Goal: Task Accomplishment & Management: Complete application form

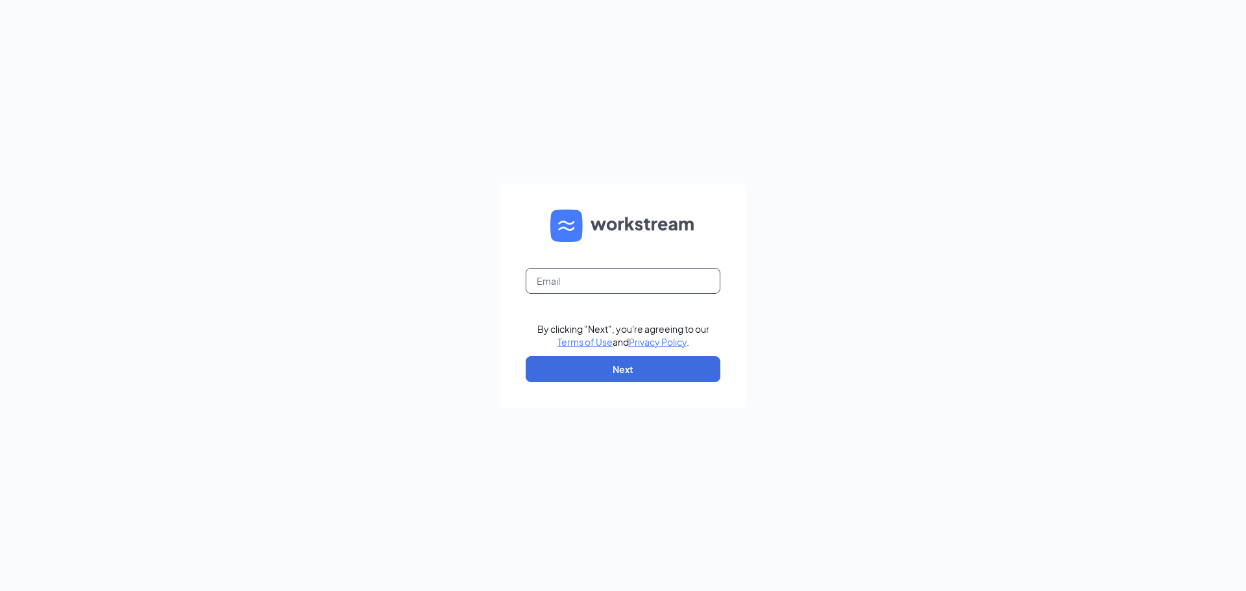
click at [600, 280] on input "text" at bounding box center [623, 281] width 195 height 26
type input "bk2793@hbboys.com"
click at [586, 367] on button "Next" at bounding box center [623, 369] width 195 height 26
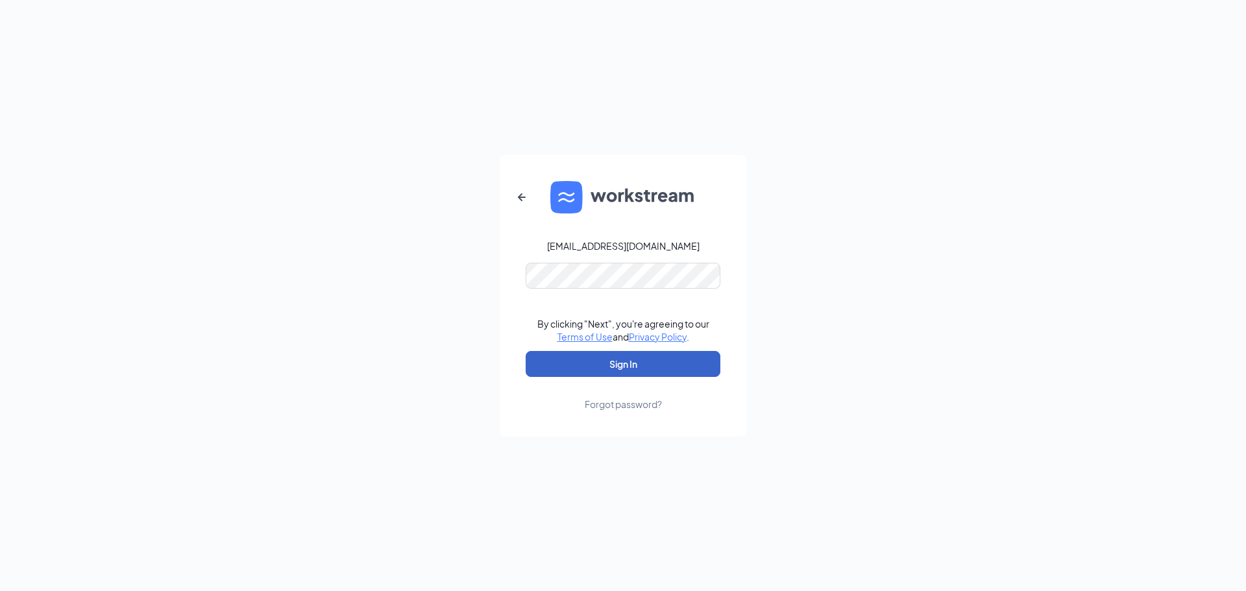
click at [619, 371] on button "Sign In" at bounding box center [623, 364] width 195 height 26
click at [450, 319] on div "bk2793@hbboys.com Credential mismatches. By clicking "Next", you're agreeing to…" at bounding box center [623, 295] width 1246 height 591
click at [526, 351] on button "Sign In" at bounding box center [623, 364] width 195 height 26
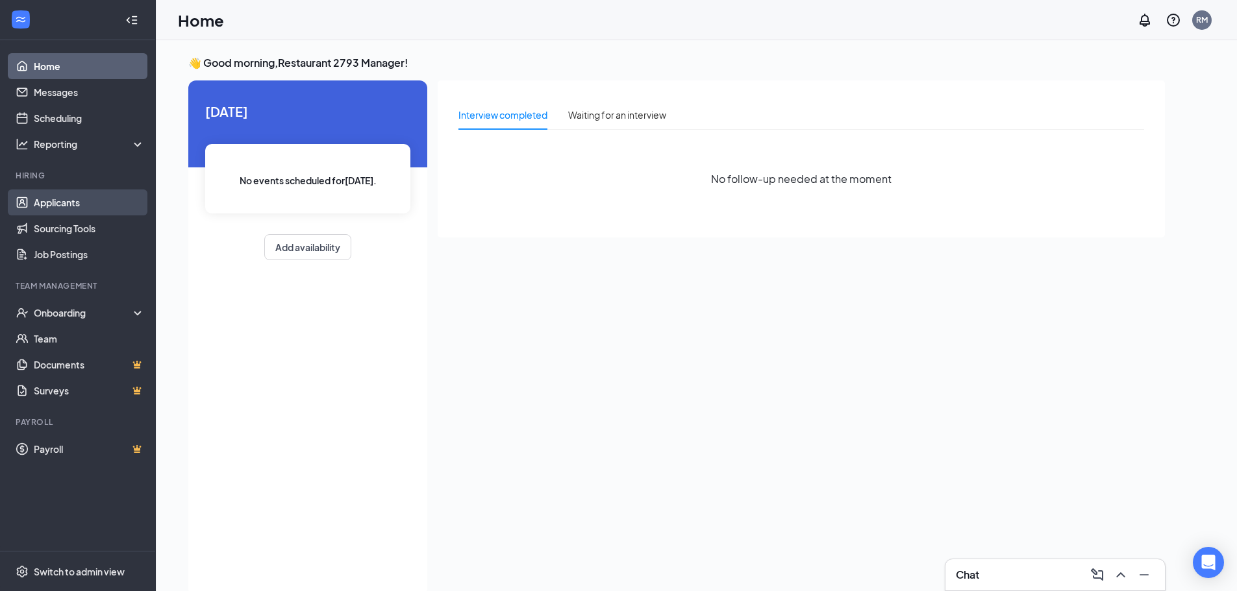
click at [69, 213] on link "Applicants" at bounding box center [89, 203] width 111 height 26
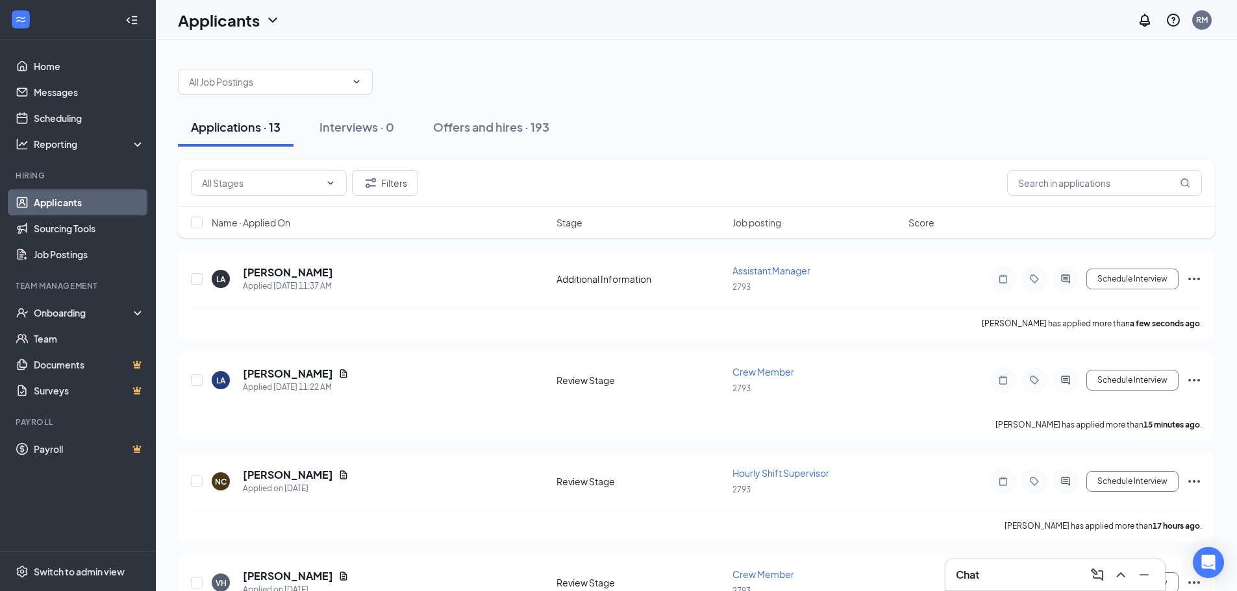
click at [275, 129] on div "Applications · 13" at bounding box center [236, 127] width 90 height 16
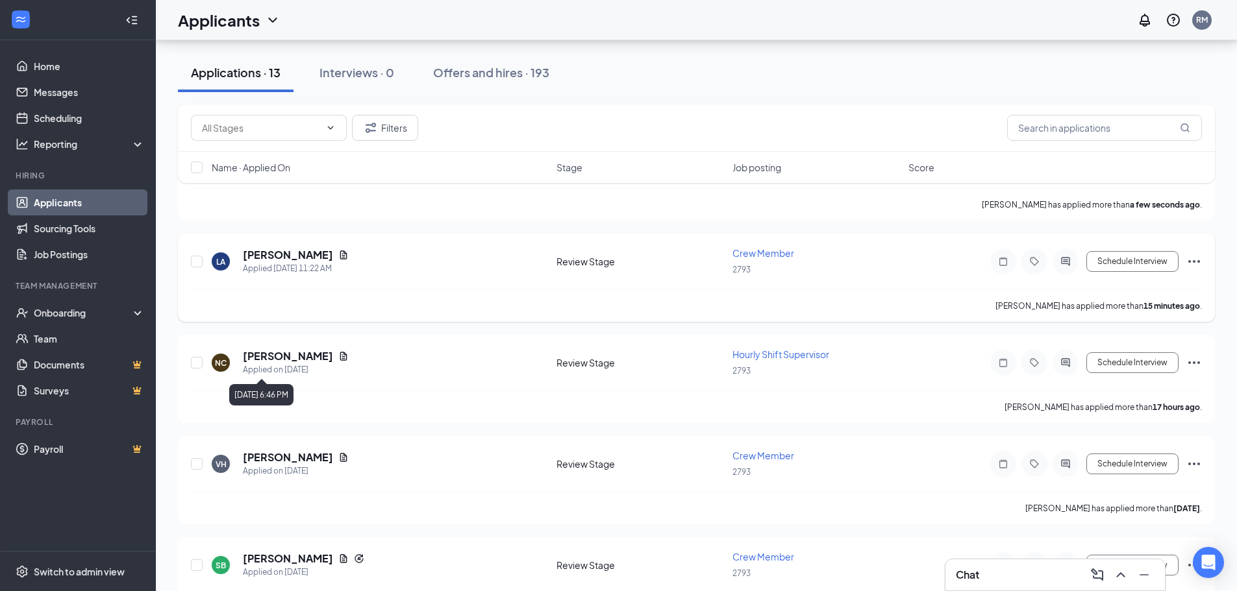
scroll to position [195, 0]
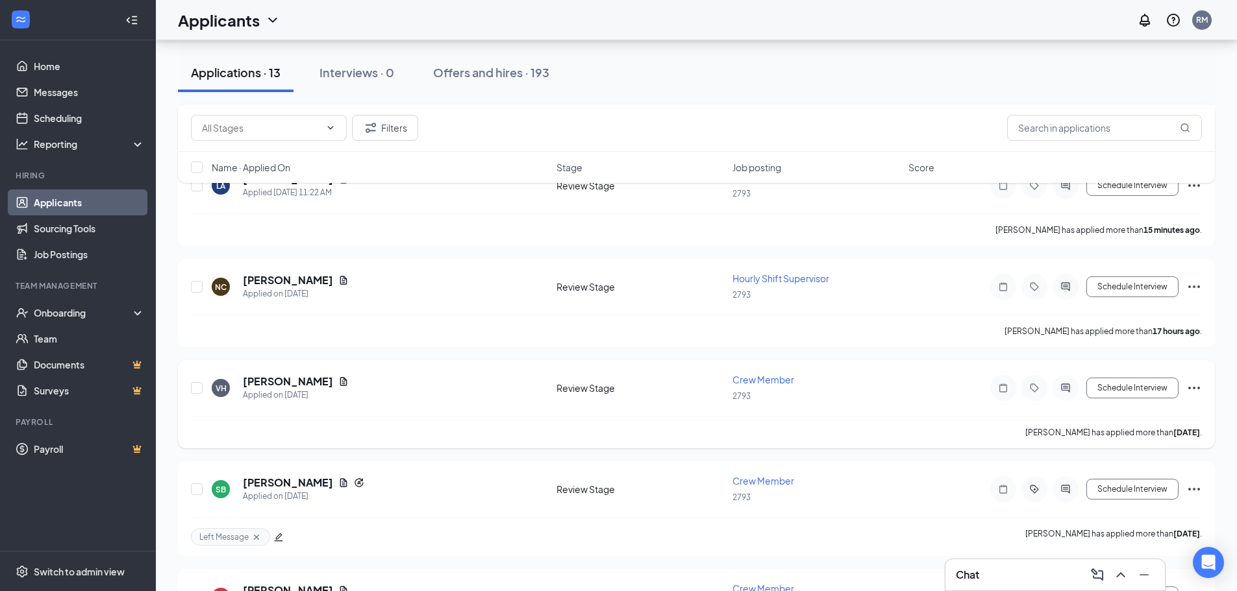
click at [1196, 393] on icon "Ellipses" at bounding box center [1194, 388] width 16 height 16
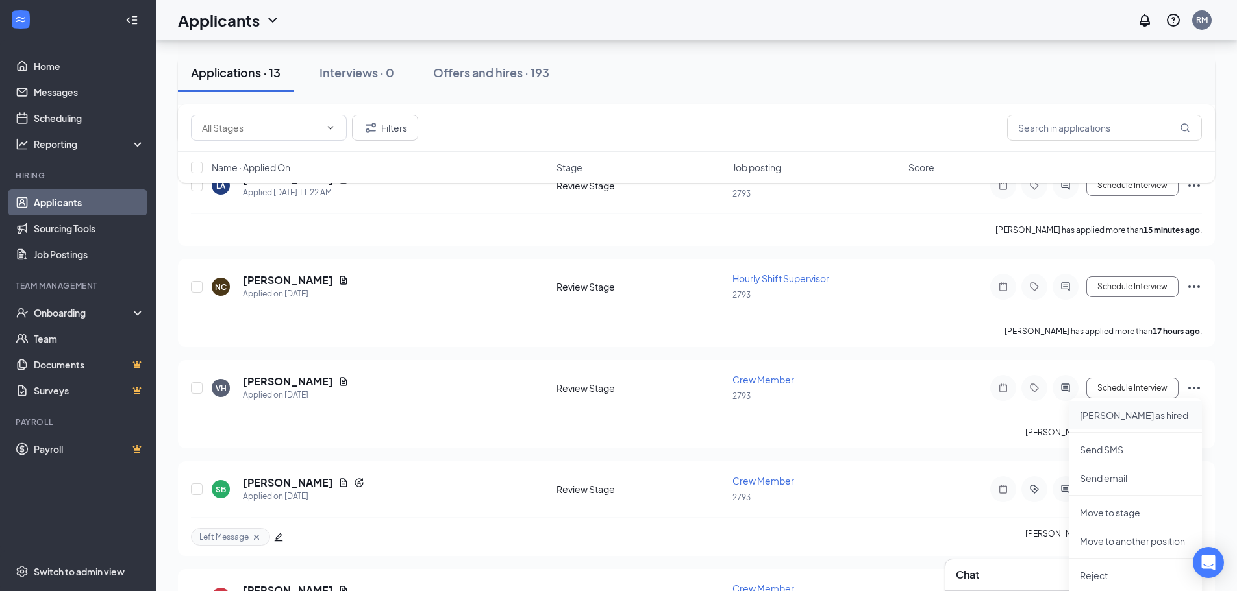
click at [1109, 419] on p "[PERSON_NAME] as hired" at bounding box center [1136, 415] width 112 height 13
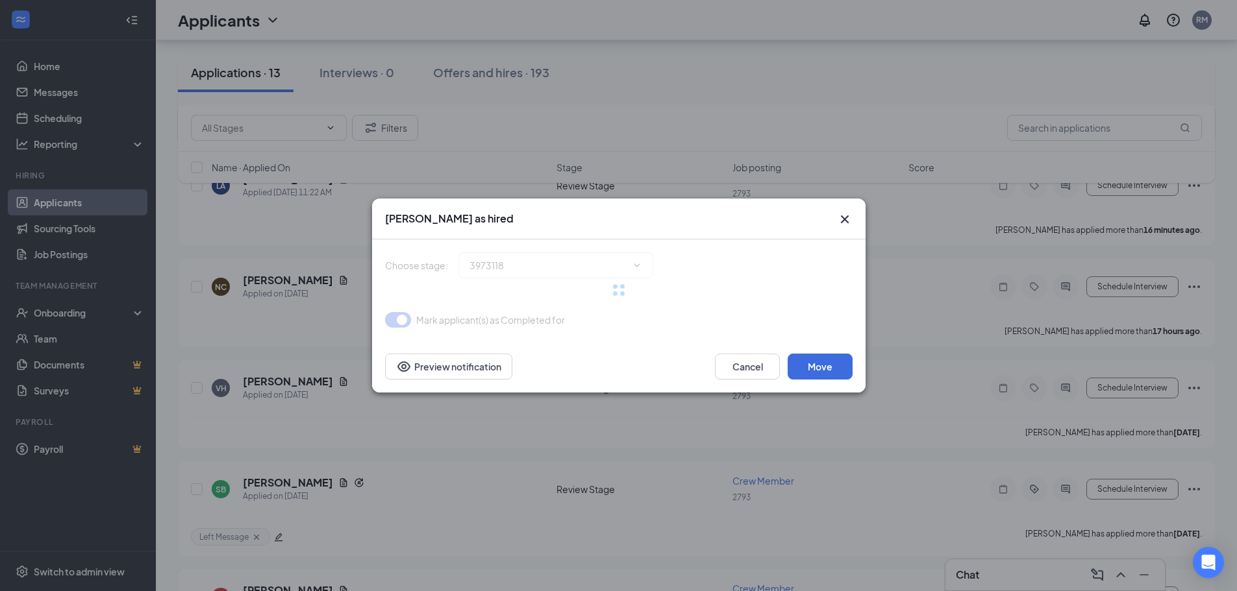
type input "Hiring Complete (final stage)"
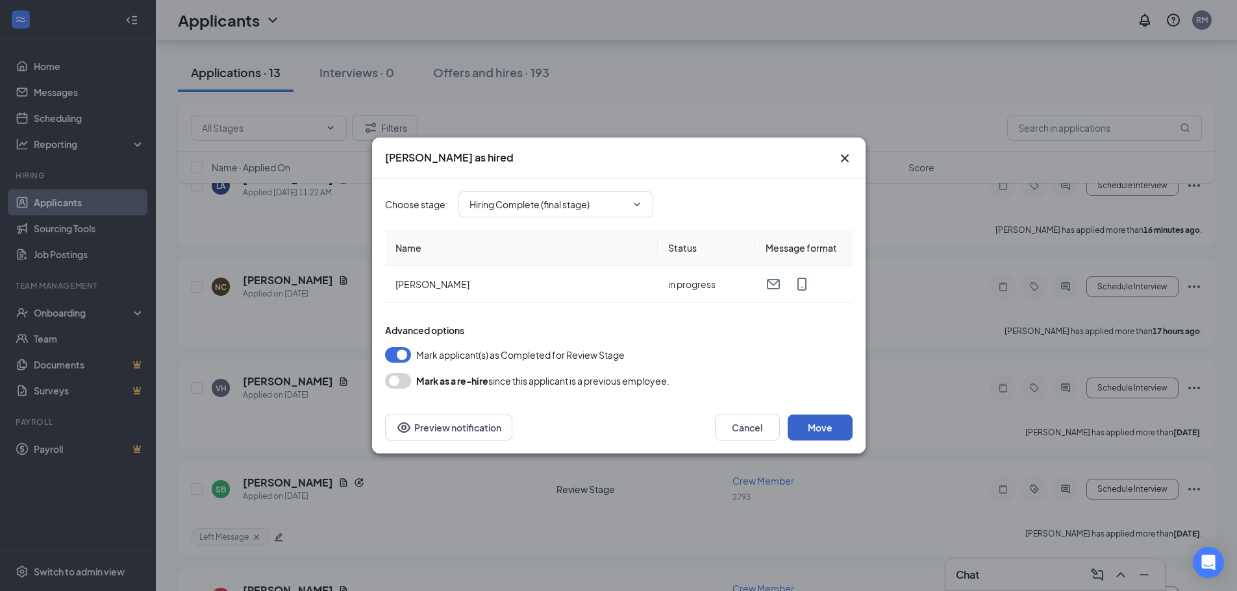
click at [806, 426] on button "Move" at bounding box center [819, 428] width 65 height 26
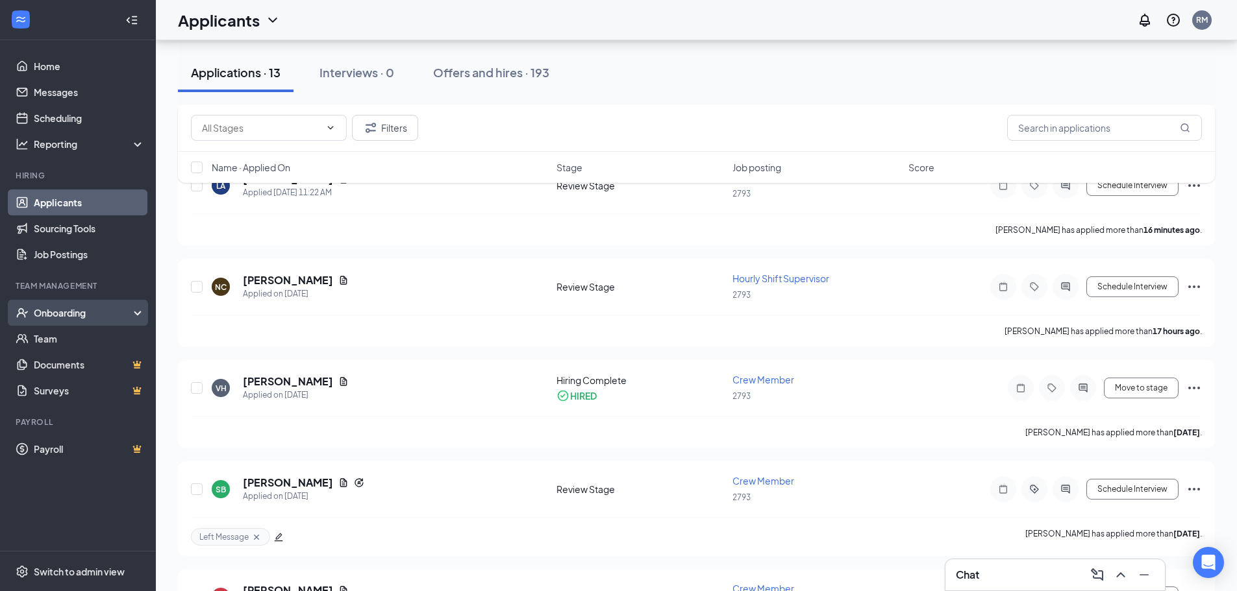
click at [71, 312] on div "Onboarding" at bounding box center [84, 312] width 100 height 13
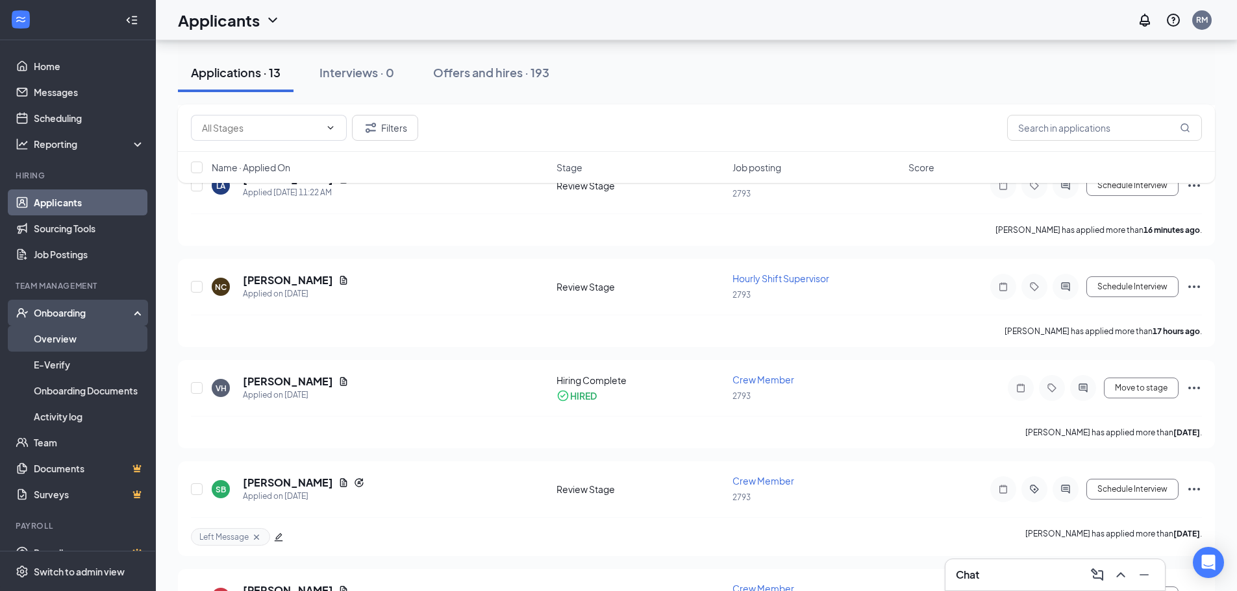
click at [53, 339] on link "Overview" at bounding box center [89, 339] width 111 height 26
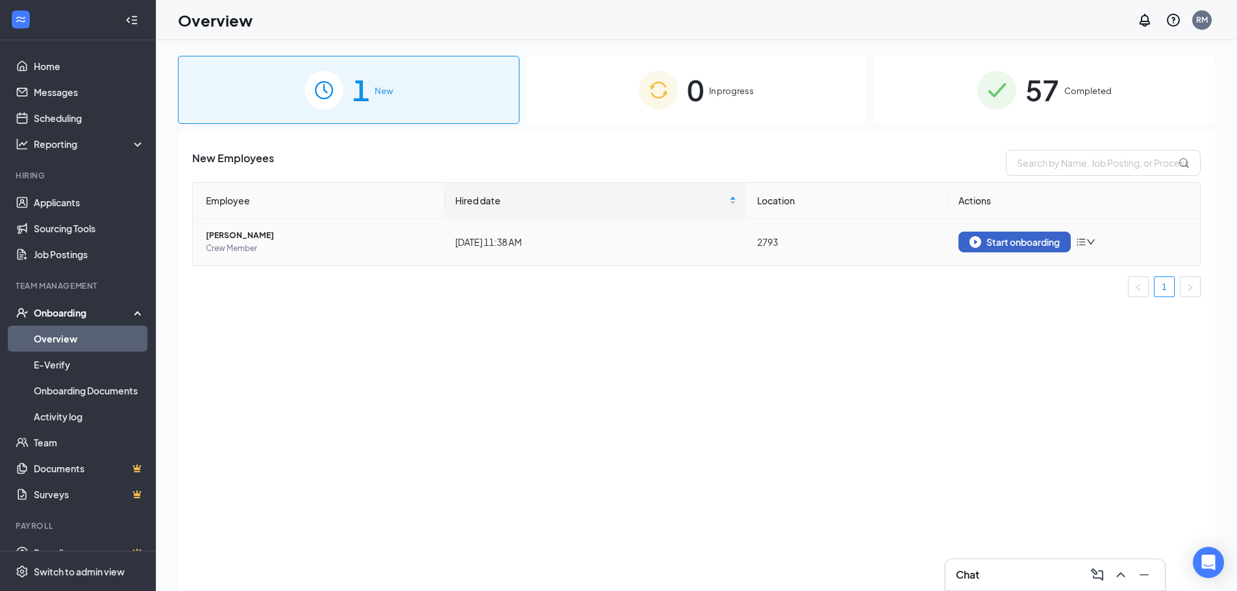
click at [1026, 245] on div "Start onboarding" at bounding box center [1014, 242] width 90 height 12
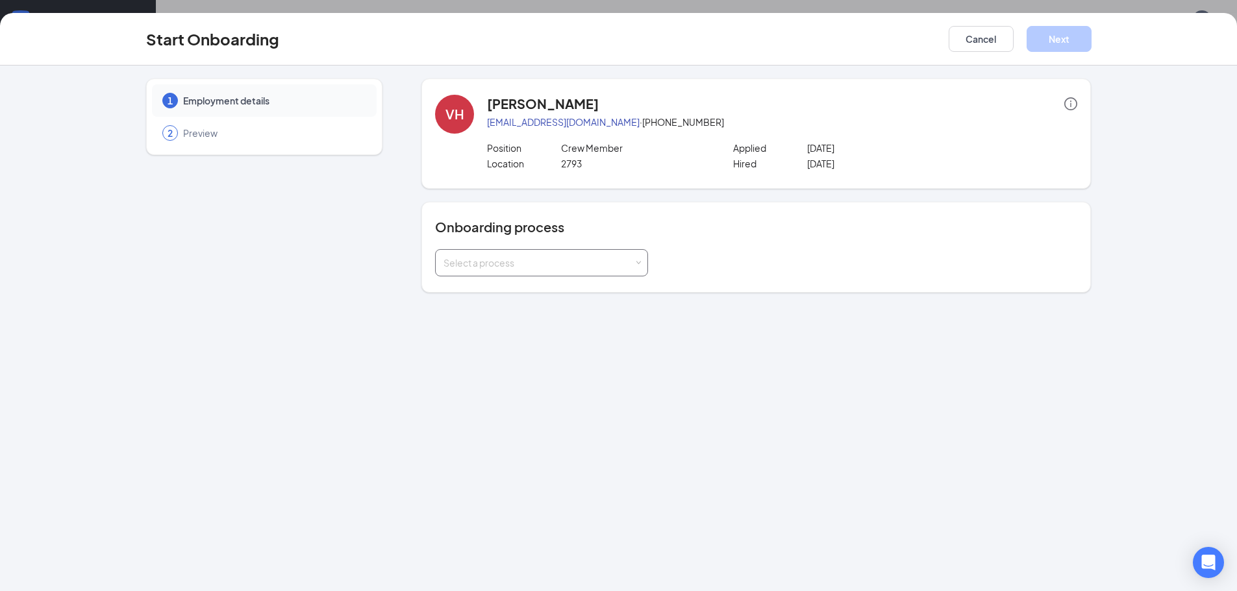
click at [529, 265] on div "Select a process" at bounding box center [538, 262] width 190 height 13
click at [508, 289] on span "Onboarding All Stores" at bounding box center [486, 290] width 93 height 12
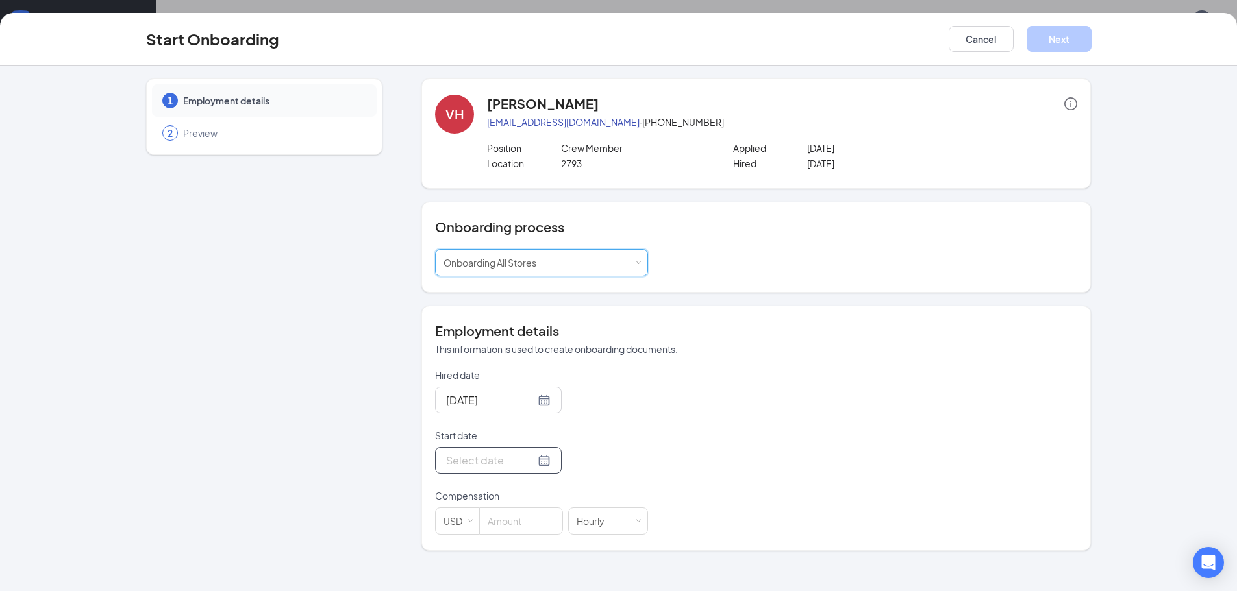
click at [537, 460] on div at bounding box center [498, 460] width 105 height 16
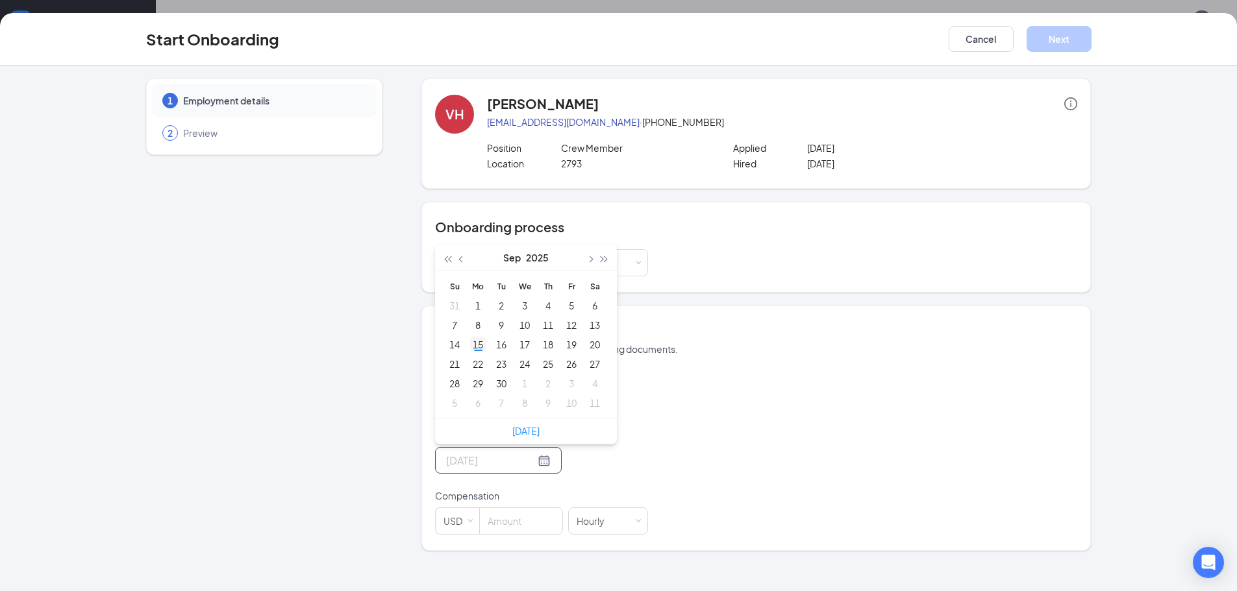
type input "[DATE]"
click at [476, 347] on div "15" at bounding box center [478, 345] width 16 height 16
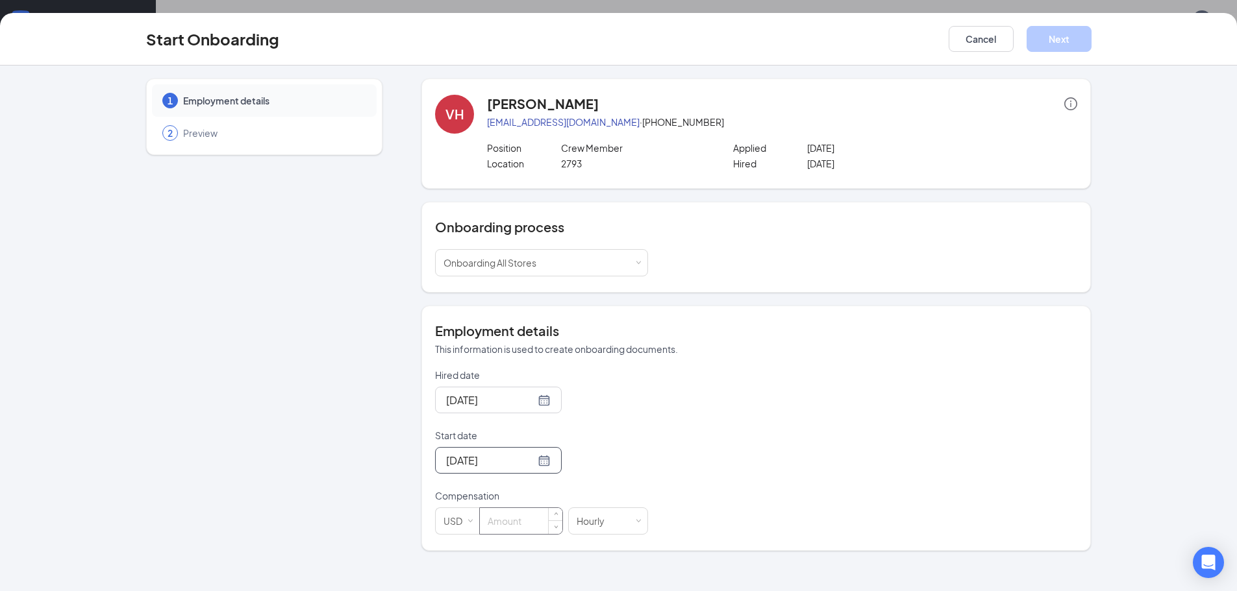
click at [500, 524] on input at bounding box center [521, 521] width 82 height 26
type input "11"
click at [1037, 33] on button "Next" at bounding box center [1058, 39] width 65 height 26
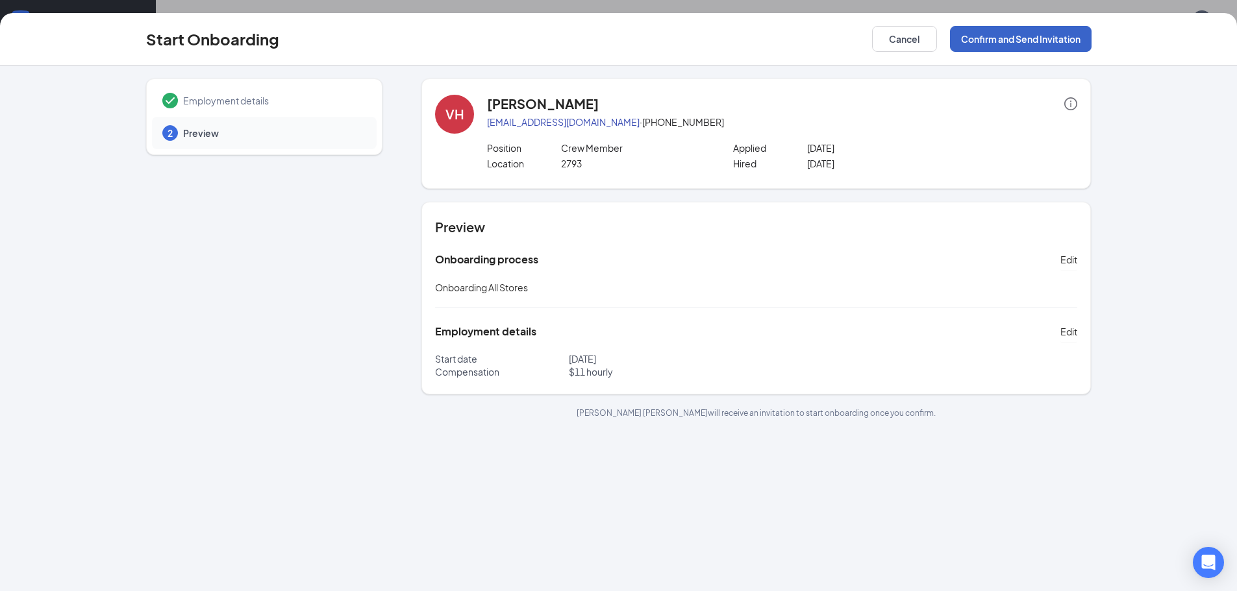
click at [986, 35] on button "Confirm and Send Invitation" at bounding box center [1021, 39] width 142 height 26
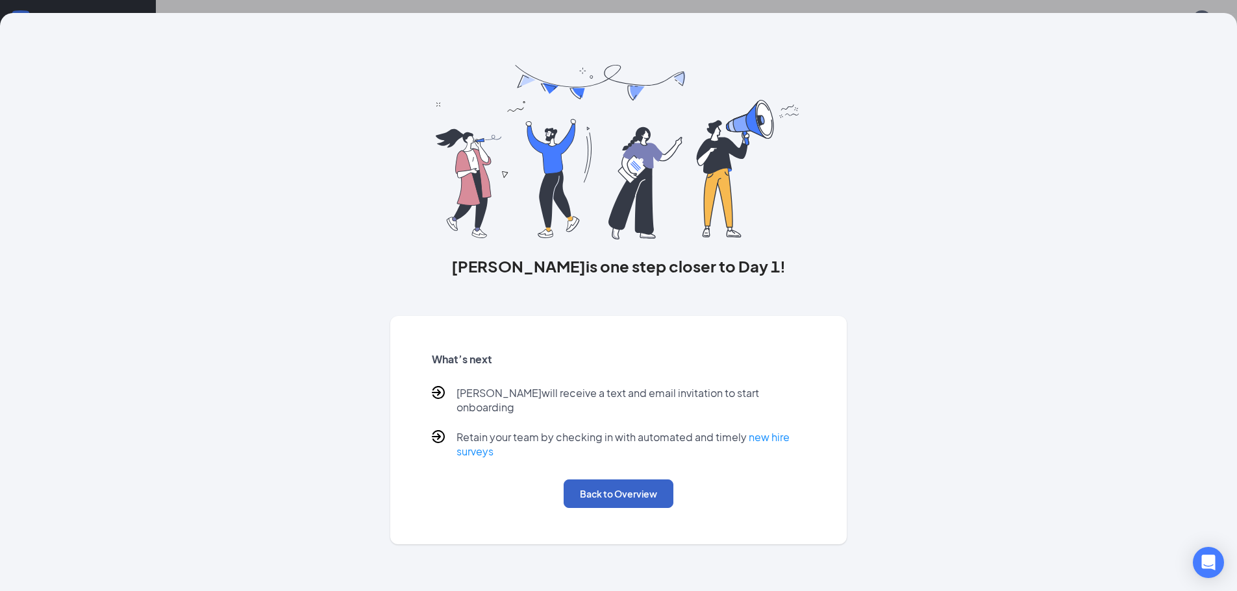
click at [623, 480] on button "Back to Overview" at bounding box center [618, 494] width 110 height 29
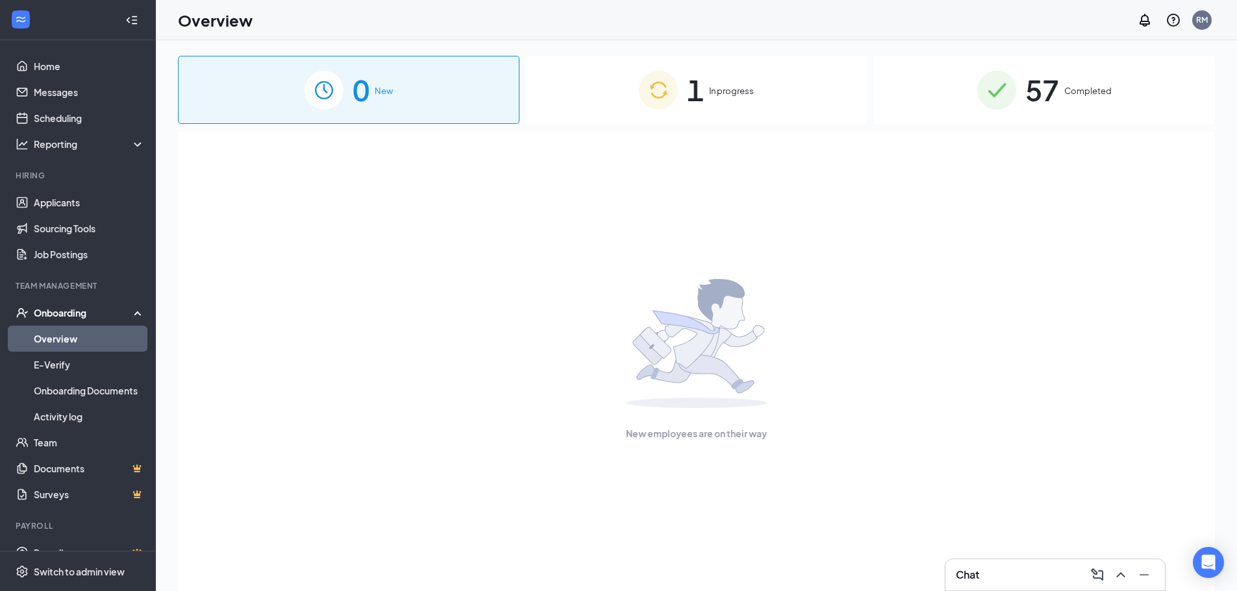
click at [703, 103] on span "1" at bounding box center [695, 90] width 17 height 45
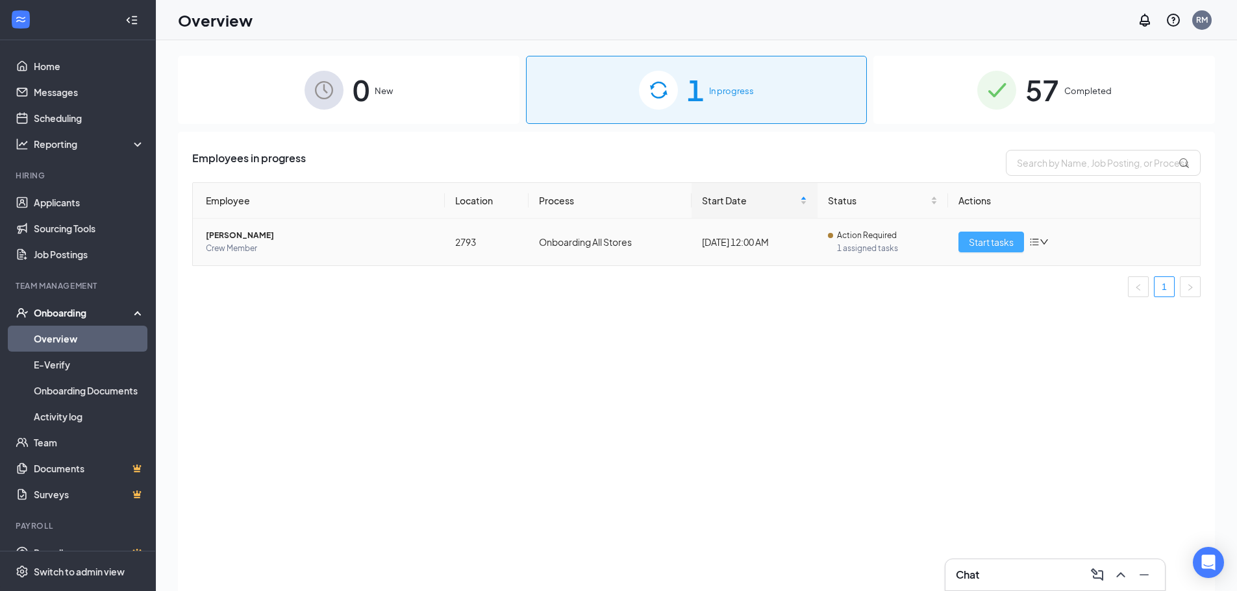
click at [980, 241] on span "Start tasks" at bounding box center [991, 242] width 45 height 14
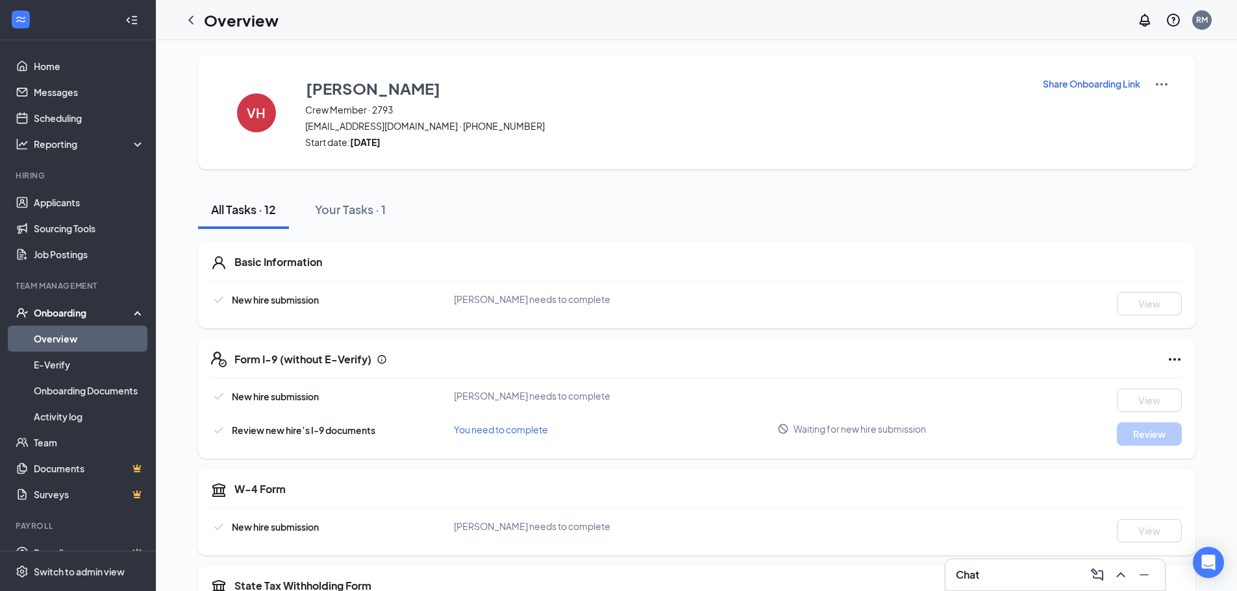
click at [1072, 82] on p "Share Onboarding Link" at bounding box center [1091, 83] width 97 height 13
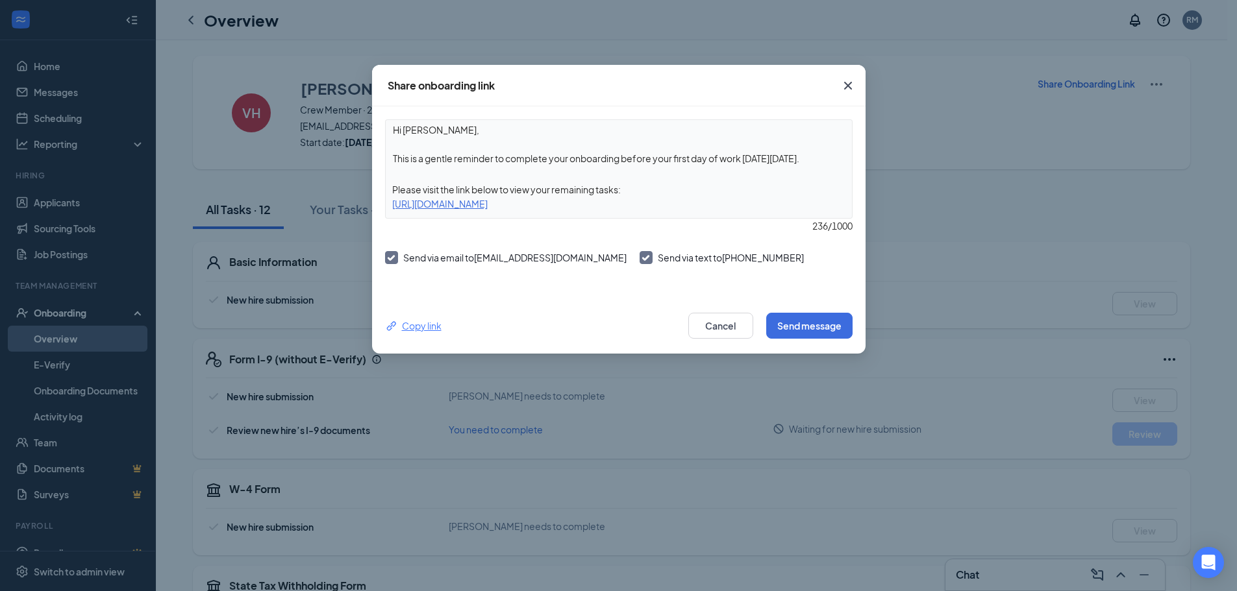
click at [417, 325] on div "Copy link" at bounding box center [413, 326] width 56 height 14
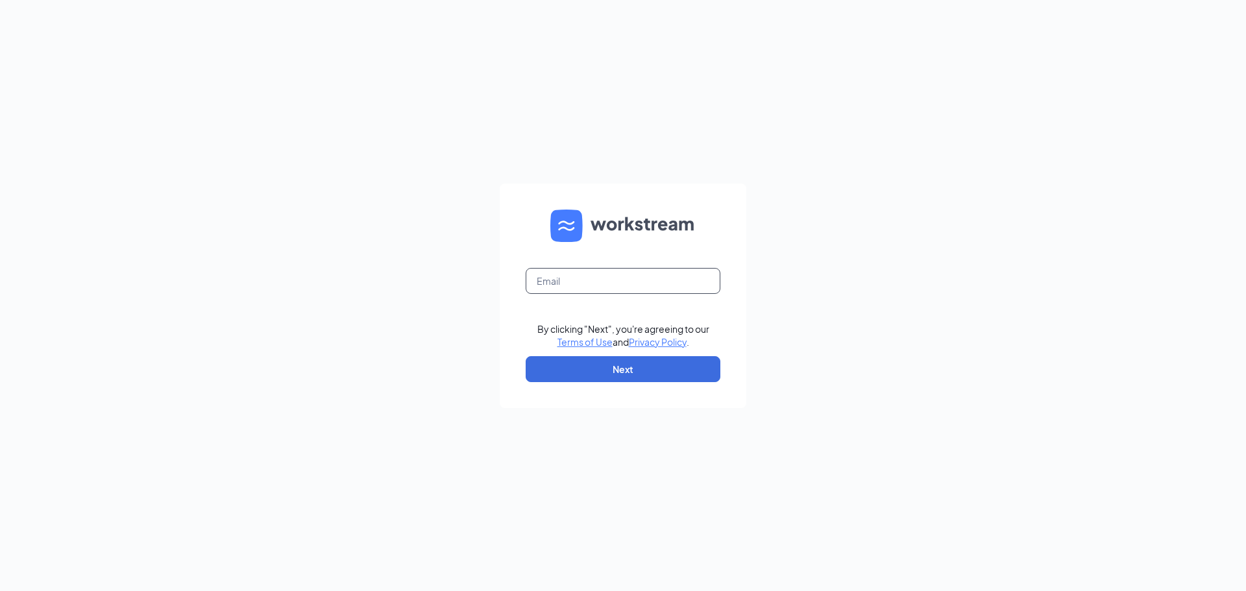
click at [610, 289] on input "text" at bounding box center [623, 281] width 195 height 26
type input "bk2793@hbboys.com"
click at [593, 365] on button "Next" at bounding box center [623, 369] width 195 height 26
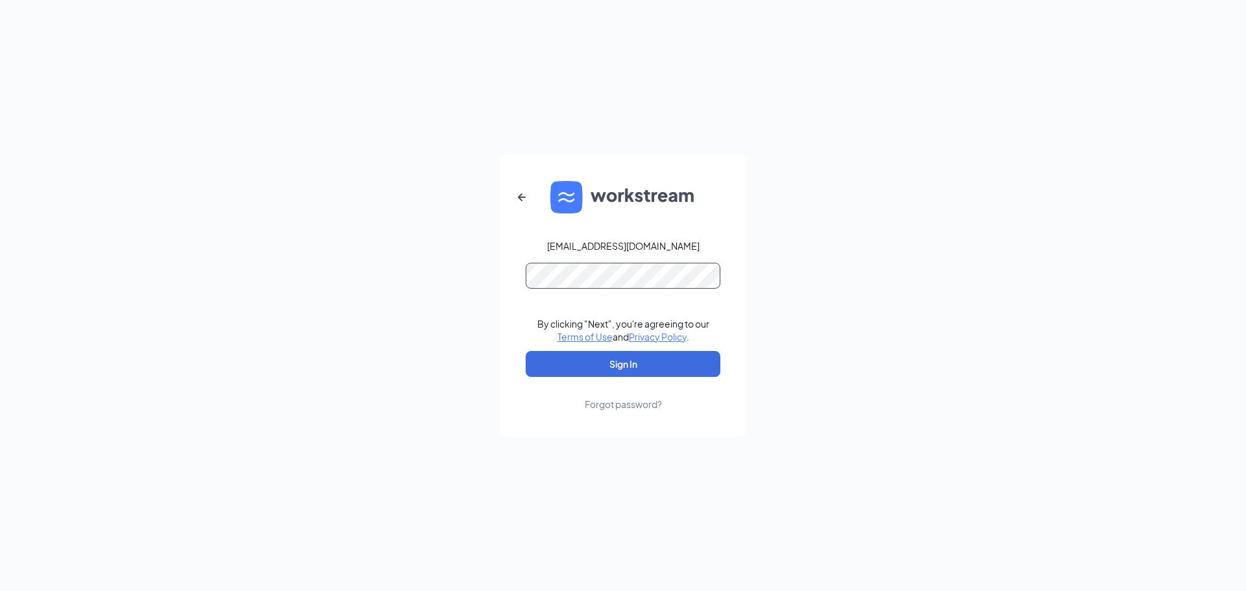
click at [526, 351] on button "Sign In" at bounding box center [623, 364] width 195 height 26
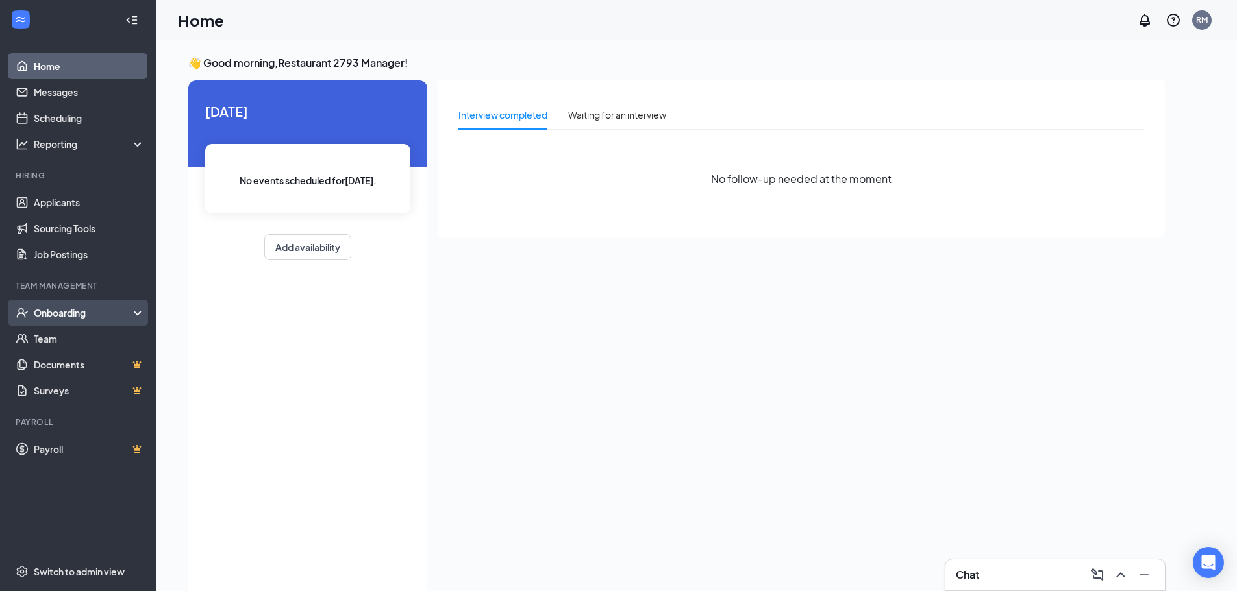
click at [55, 311] on div "Onboarding" at bounding box center [84, 312] width 100 height 13
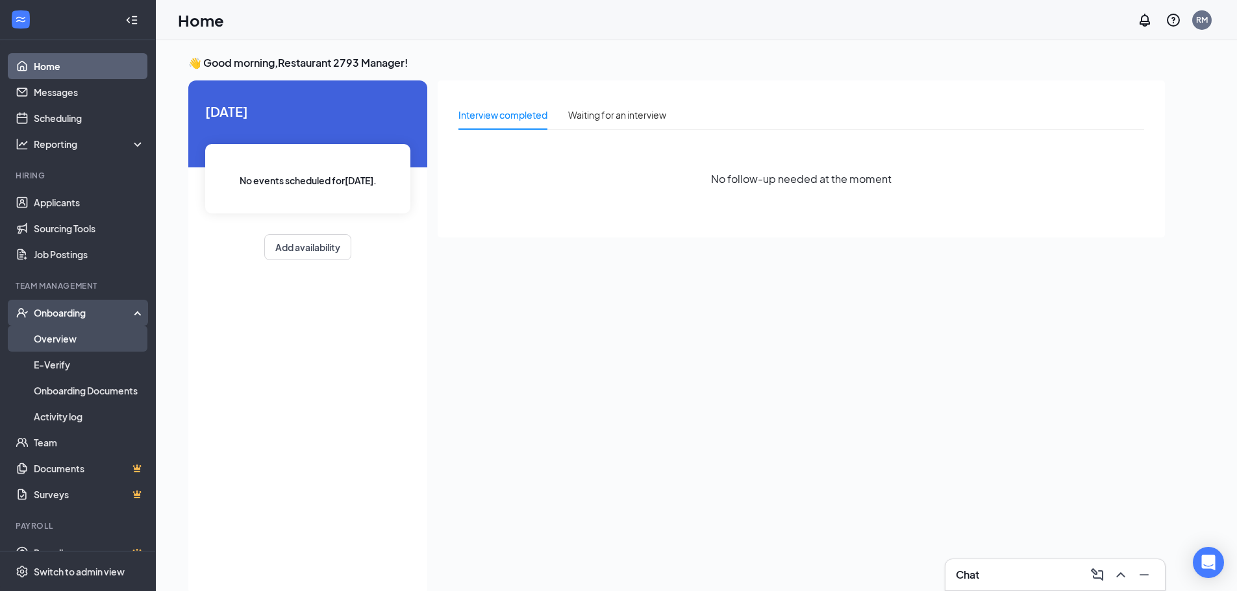
click at [53, 338] on link "Overview" at bounding box center [89, 339] width 111 height 26
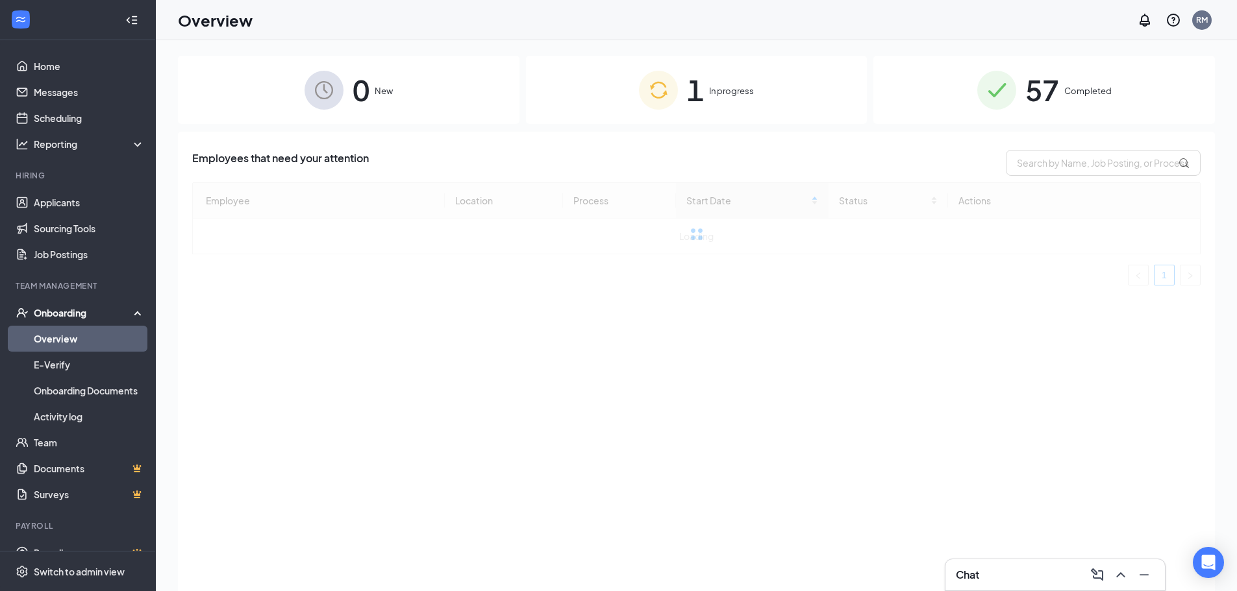
click at [720, 114] on div "1 In progress" at bounding box center [696, 90] width 341 height 68
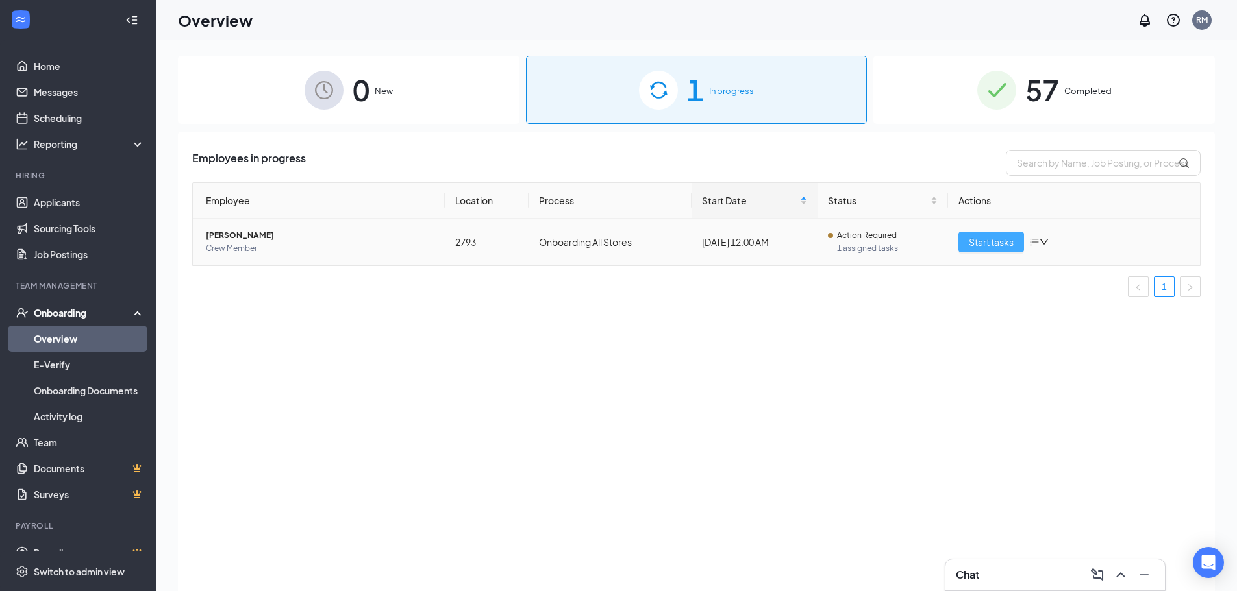
click at [989, 238] on span "Start tasks" at bounding box center [991, 242] width 45 height 14
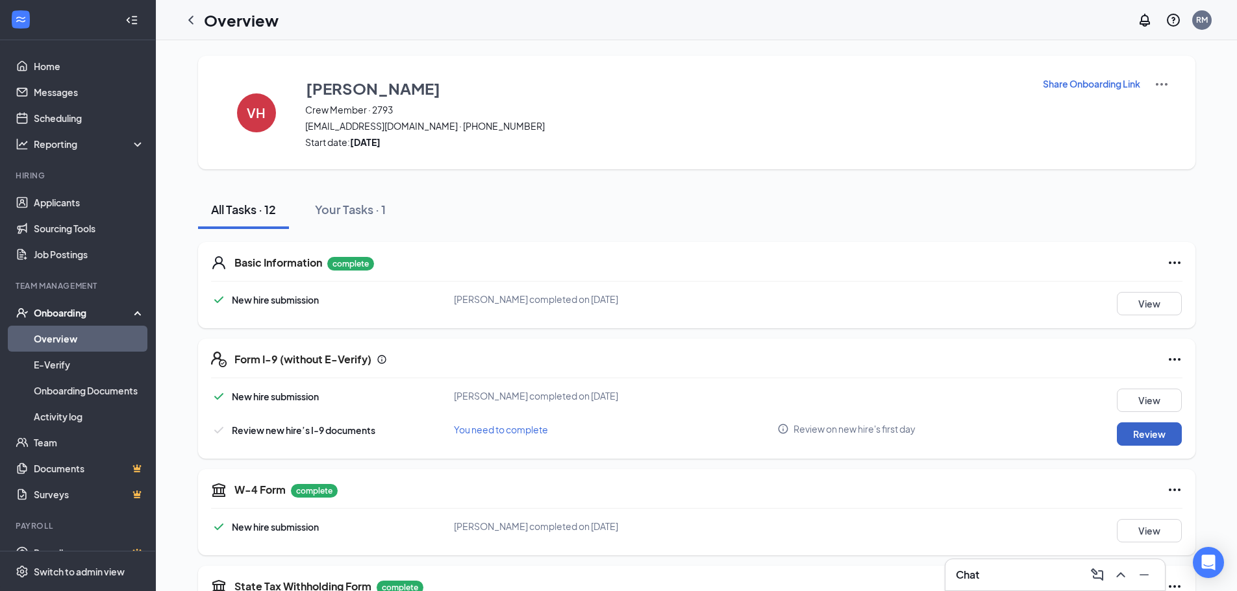
click at [1129, 441] on button "Review" at bounding box center [1149, 434] width 65 height 23
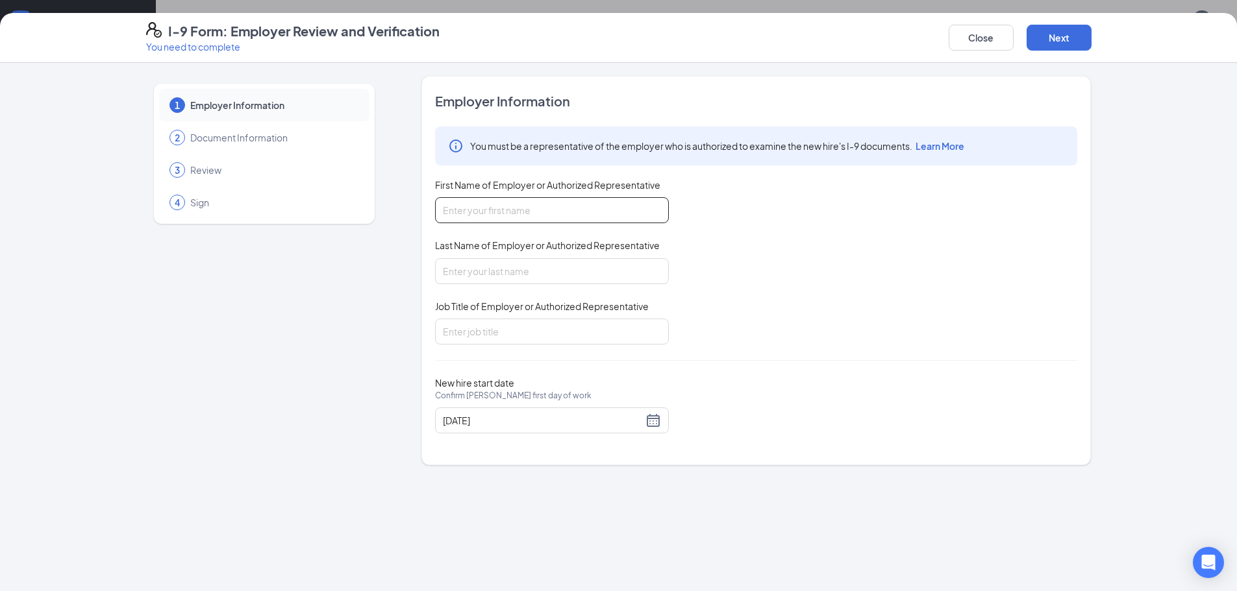
click at [469, 213] on input "First Name of Employer or Authorized Representative" at bounding box center [552, 210] width 234 height 26
type input "Kenneth"
type input "Cortes"
type input "Restaurant Manager"
click at [1063, 43] on button "Next" at bounding box center [1058, 38] width 65 height 26
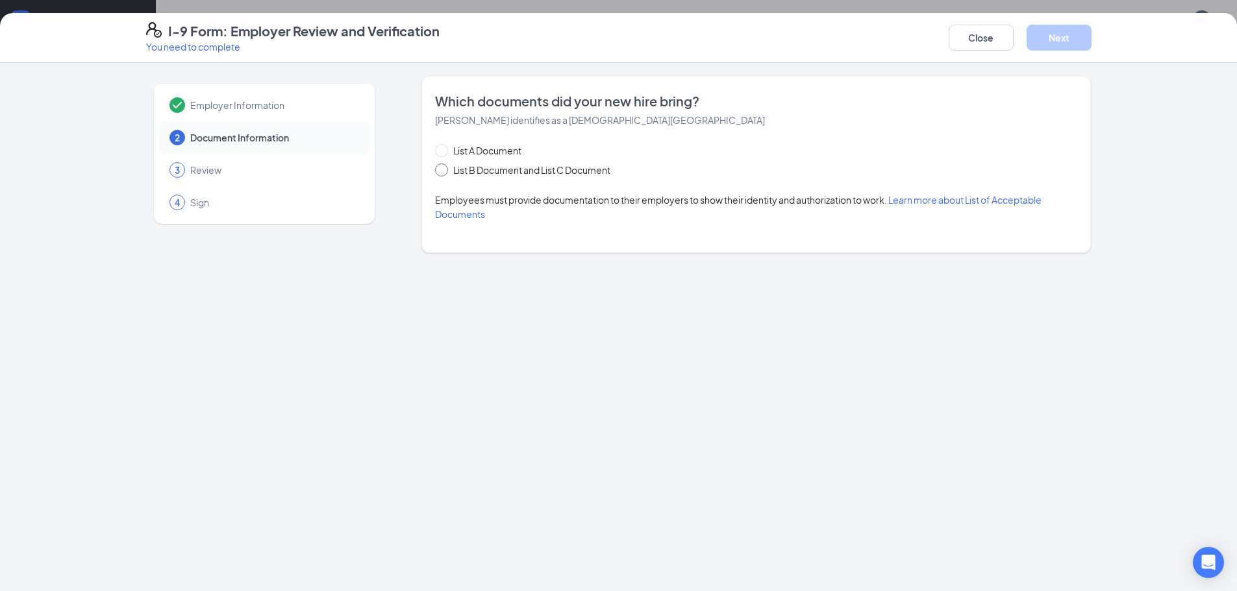
click at [438, 173] on span at bounding box center [441, 170] width 13 height 13
click at [438, 173] on input "List B Document and List C Document" at bounding box center [439, 168] width 9 height 9
radio input "true"
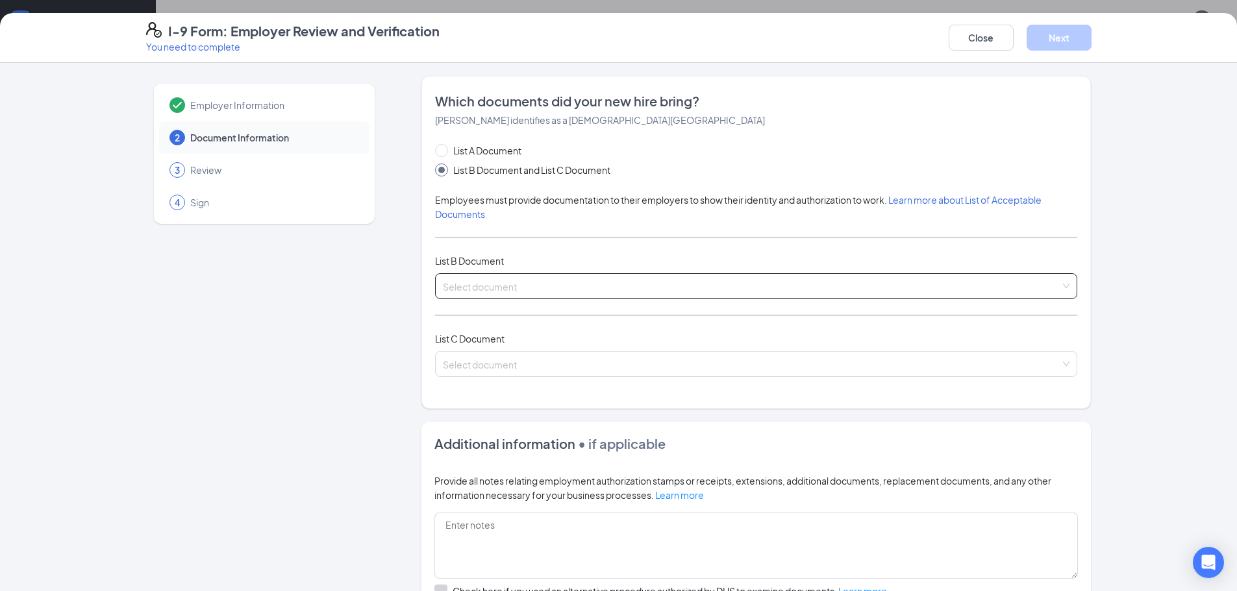
click at [482, 293] on input "search" at bounding box center [751, 283] width 617 height 19
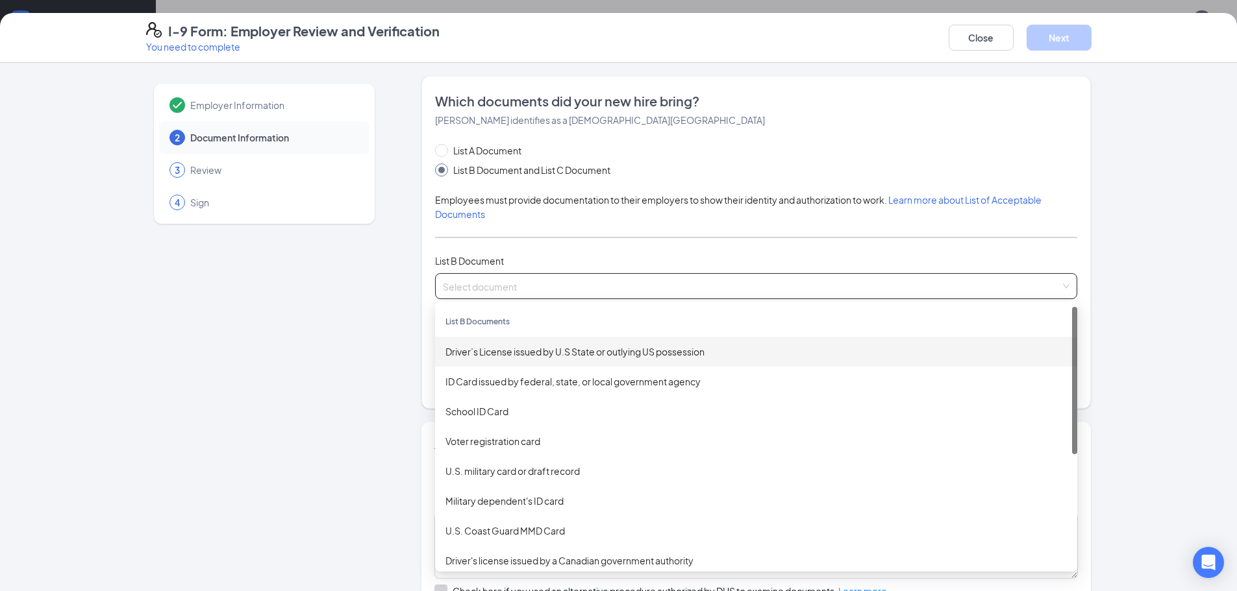
click at [489, 362] on div "Driver’s License issued by U.S State or outlying US possession" at bounding box center [756, 352] width 642 height 30
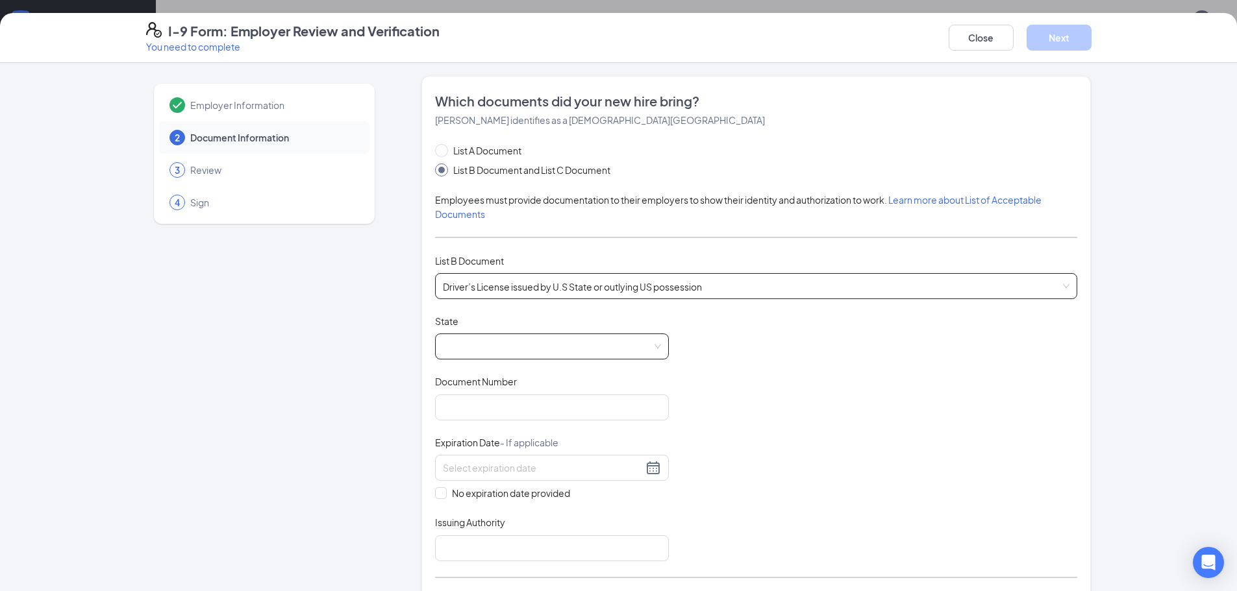
click at [475, 358] on span at bounding box center [552, 346] width 218 height 25
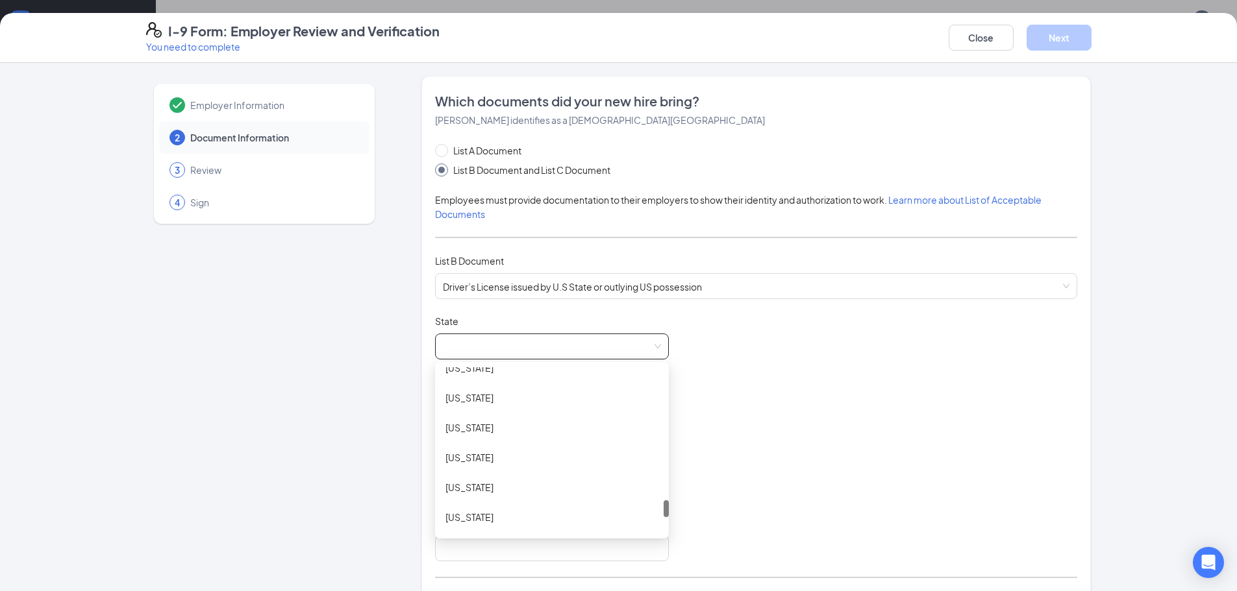
scroll to position [1363, 0]
click at [449, 454] on div "Utah" at bounding box center [551, 452] width 213 height 14
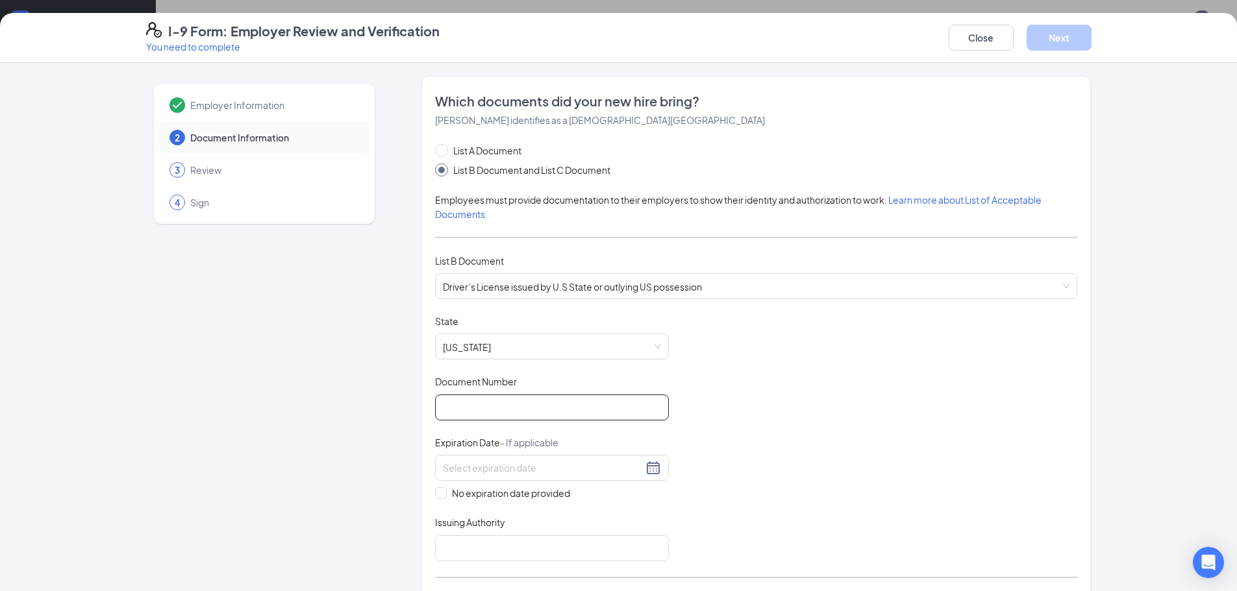
drag, startPoint x: 469, startPoint y: 409, endPoint x: 451, endPoint y: 406, distance: 18.5
click at [463, 409] on input "Document Number" at bounding box center [552, 408] width 234 height 26
type input "228614459"
click at [458, 475] on input at bounding box center [543, 468] width 200 height 14
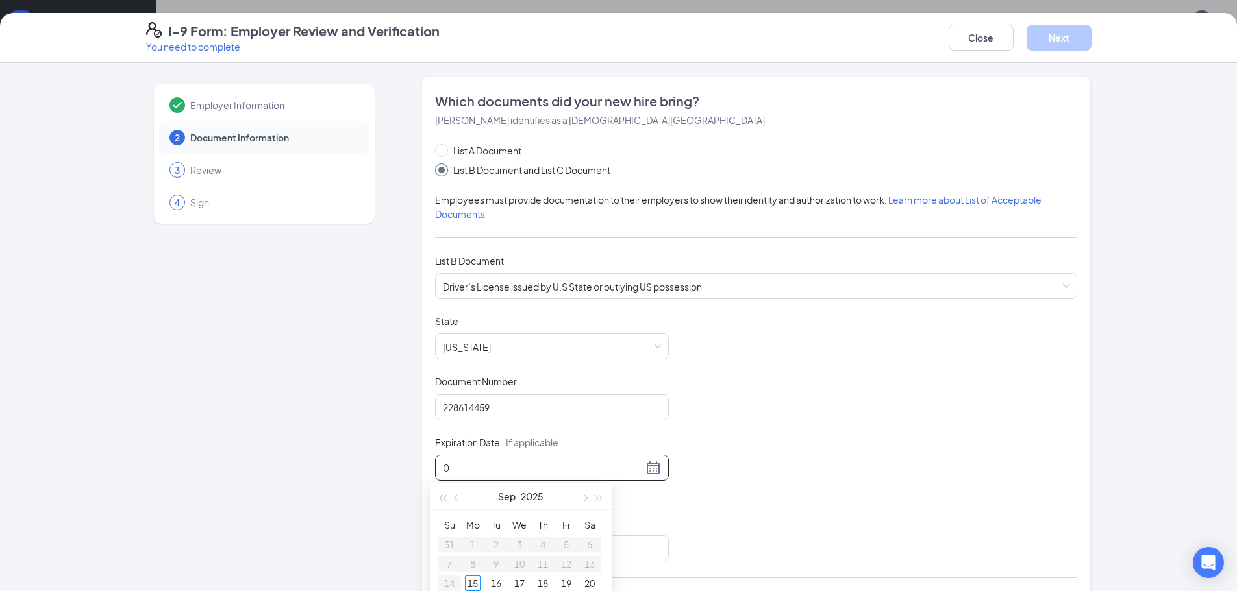
click at [458, 475] on input "0" at bounding box center [543, 468] width 200 height 14
click at [586, 500] on button "button" at bounding box center [584, 497] width 14 height 26
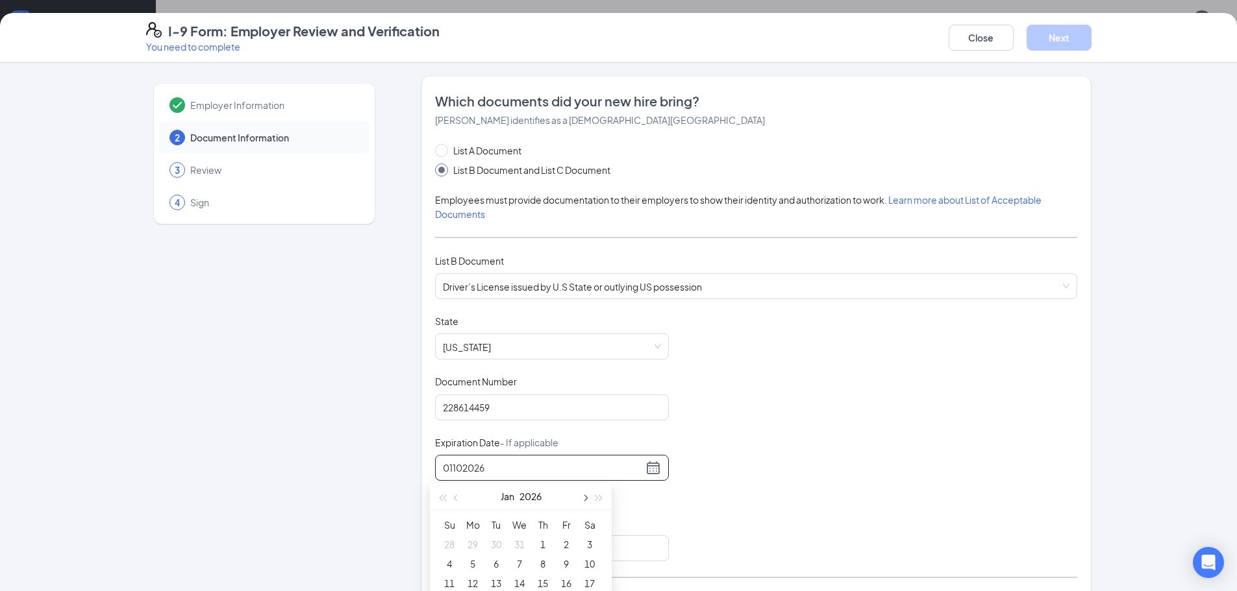
click at [586, 500] on button "button" at bounding box center [584, 497] width 14 height 26
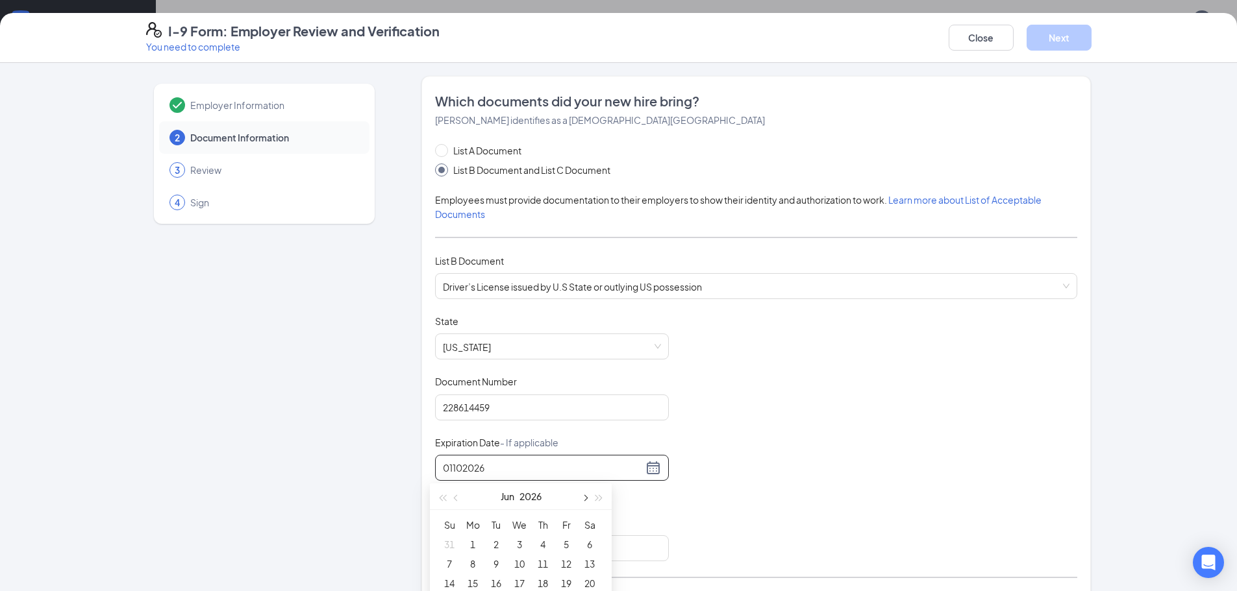
click at [586, 500] on button "button" at bounding box center [584, 497] width 14 height 26
click at [456, 498] on span "button" at bounding box center [457, 498] width 6 height 6
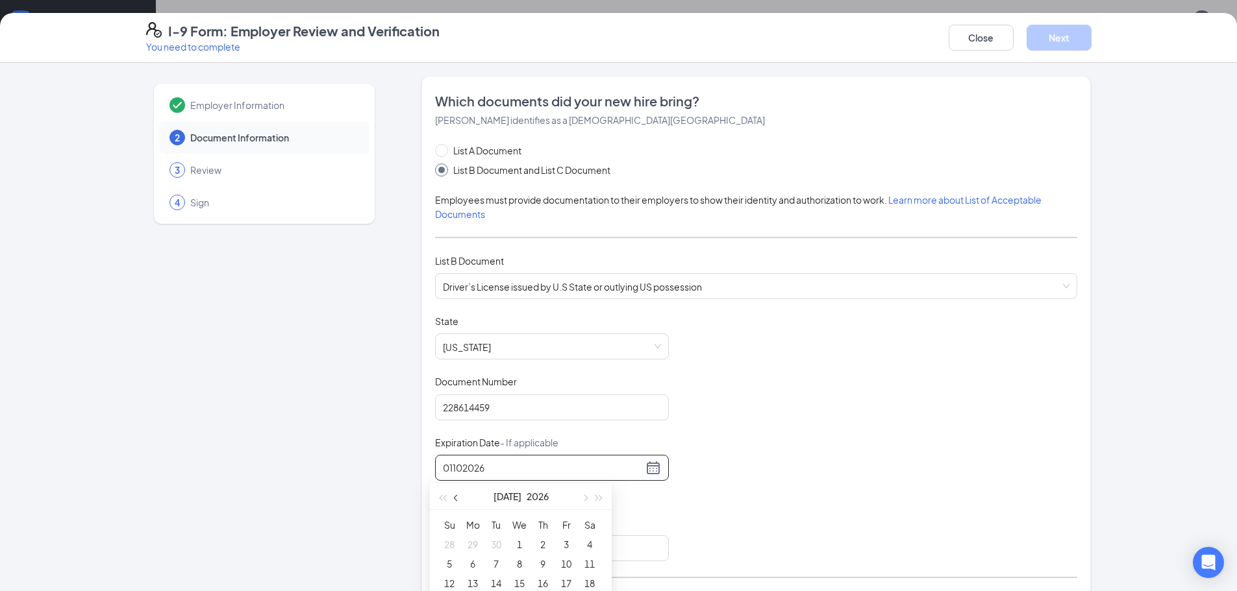
click at [456, 498] on span "button" at bounding box center [457, 498] width 6 height 6
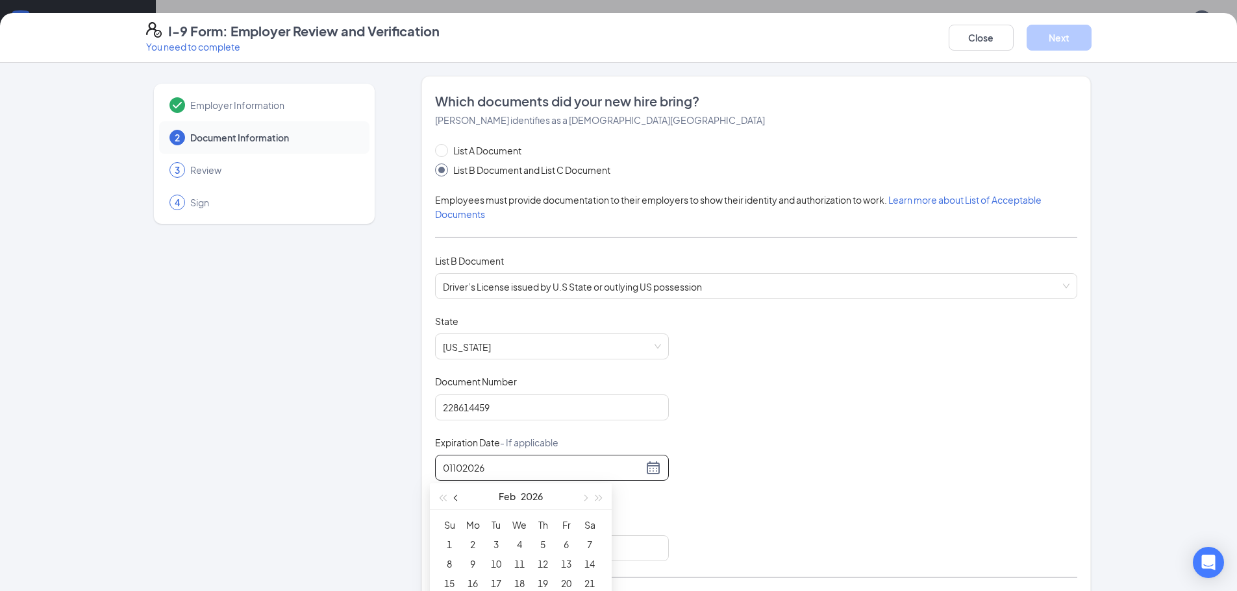
click at [456, 498] on span "button" at bounding box center [457, 498] width 6 height 6
click at [589, 564] on div "10" at bounding box center [590, 564] width 16 height 16
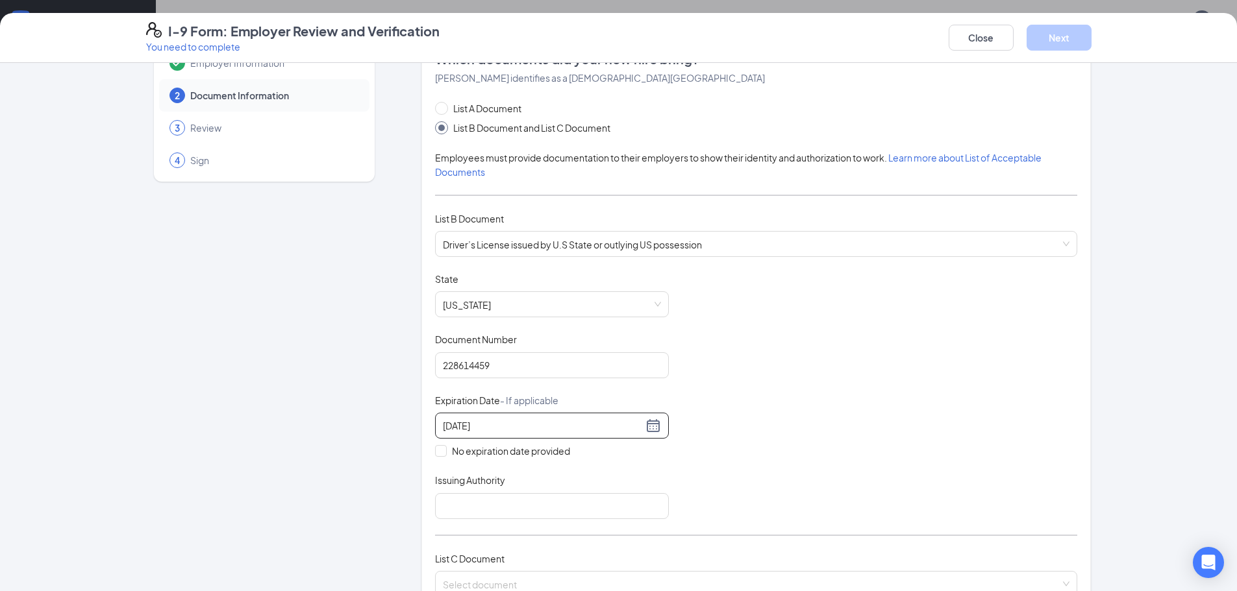
scroll to position [65, 0]
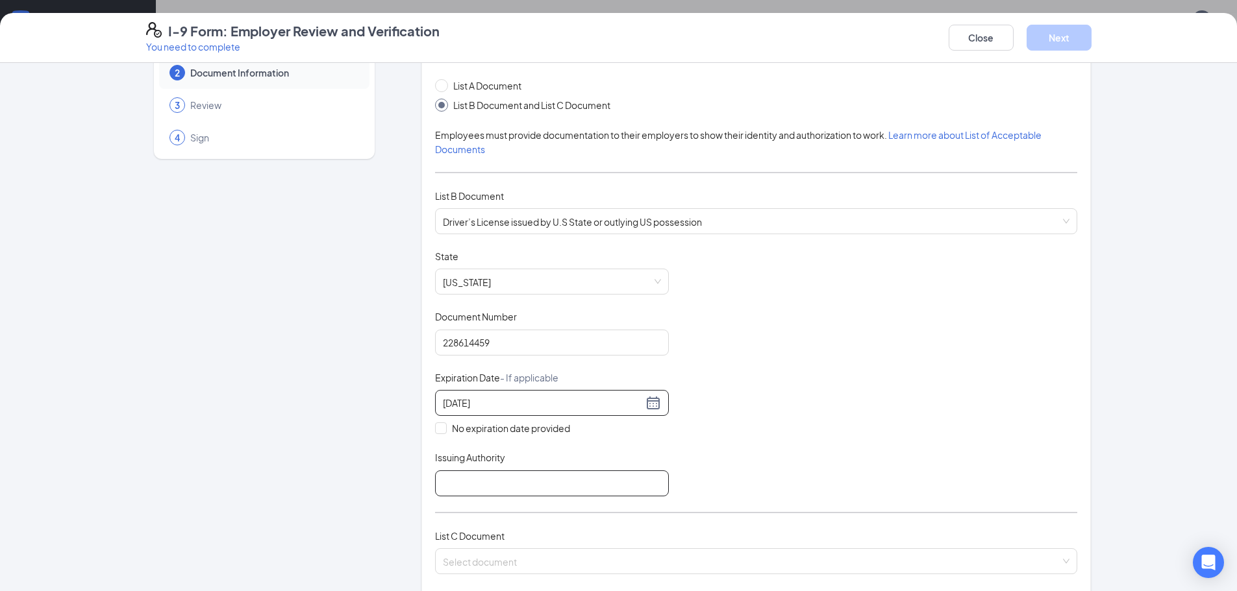
type input "01/10/2026"
click at [473, 481] on input "Issuing Authority" at bounding box center [552, 484] width 234 height 26
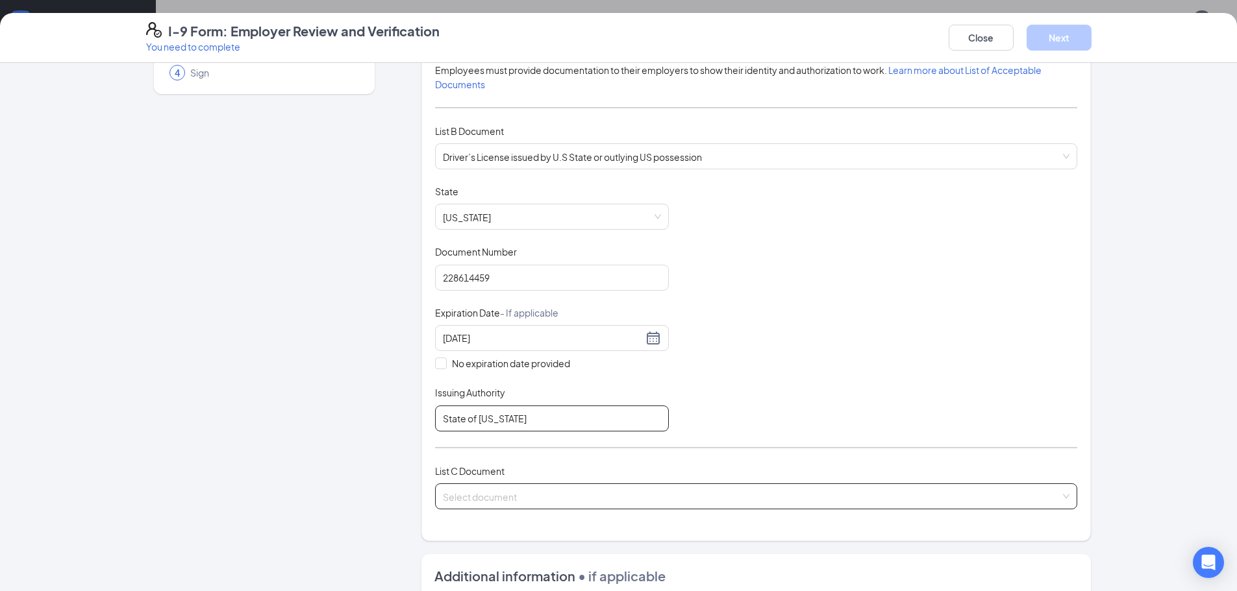
type input "State of Utah"
click at [453, 489] on input "search" at bounding box center [751, 493] width 617 height 19
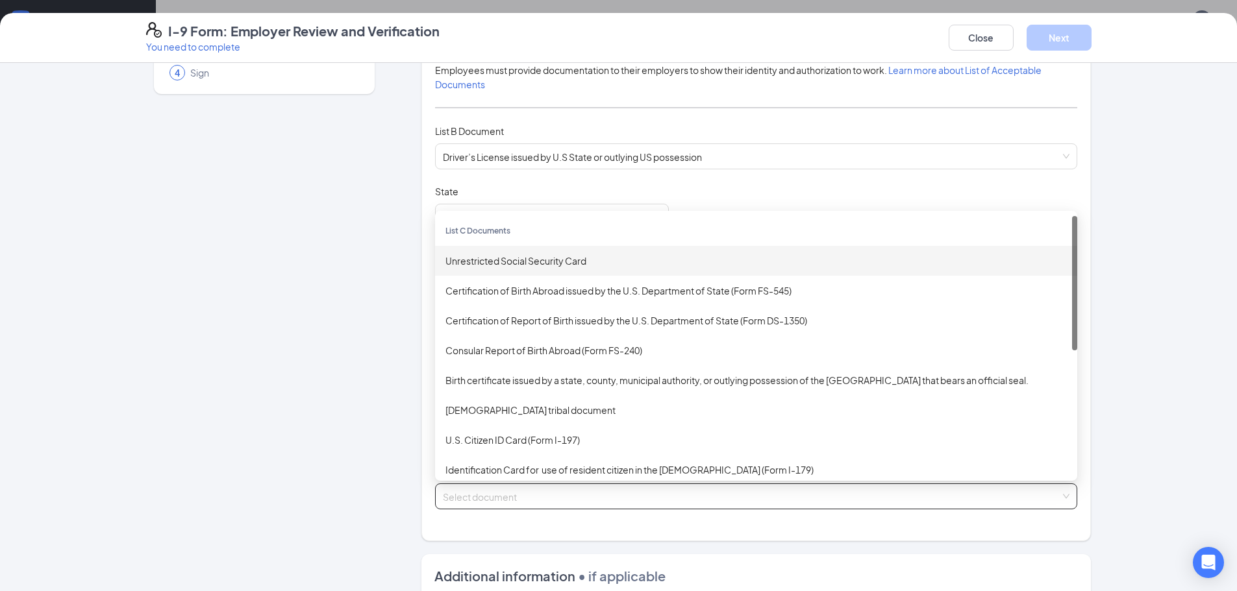
click at [504, 263] on div "Unrestricted Social Security Card" at bounding box center [755, 261] width 621 height 14
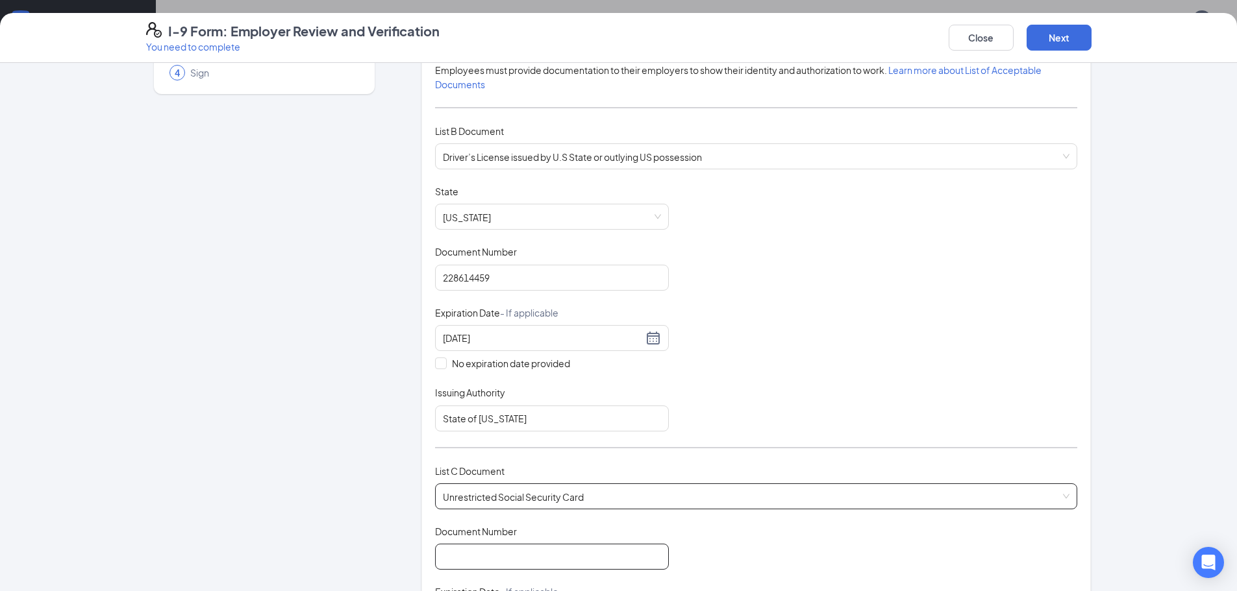
click at [493, 550] on input "Document Number" at bounding box center [552, 557] width 234 height 26
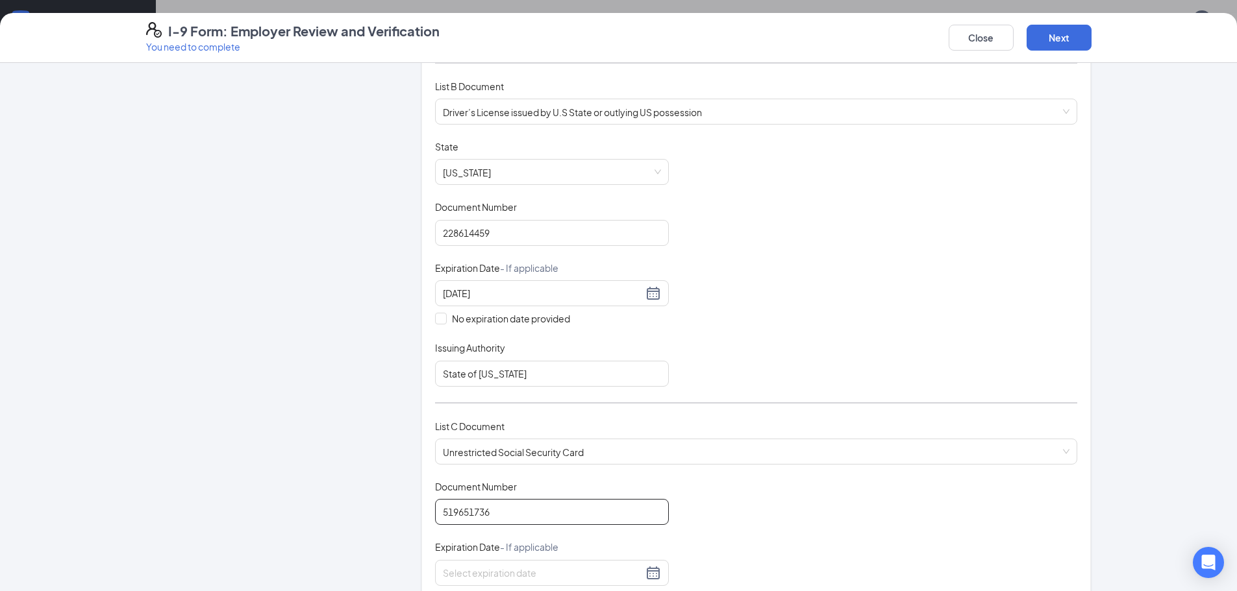
scroll to position [260, 0]
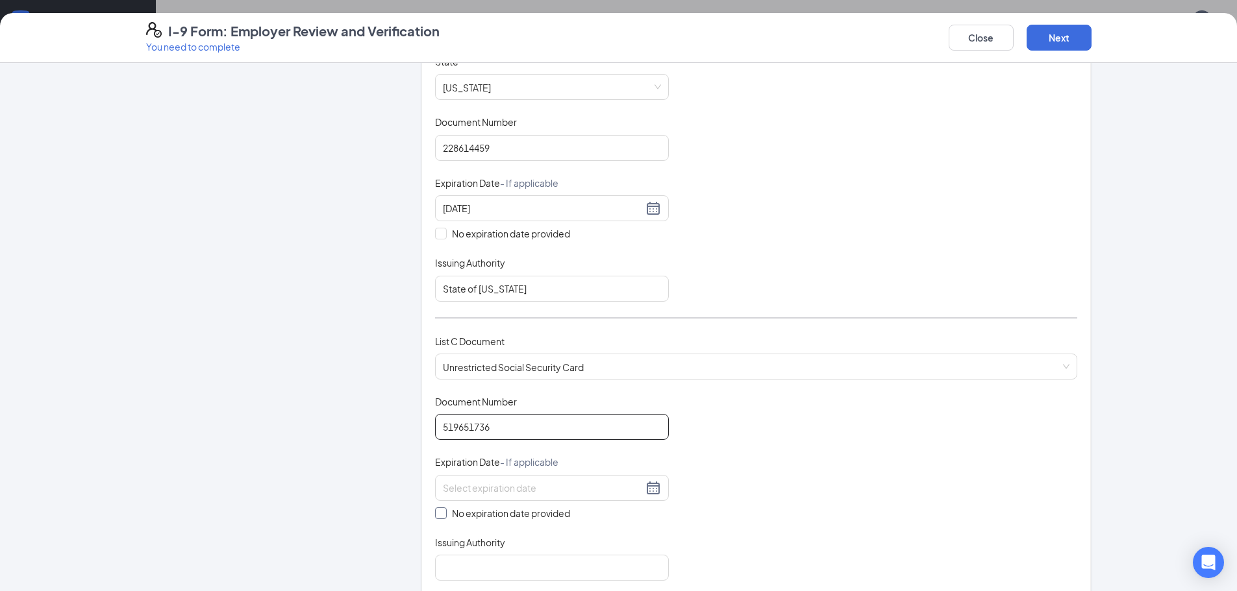
type input "519651736"
click at [436, 517] on span at bounding box center [441, 514] width 12 height 12
click at [436, 517] on input "No expiration date provided" at bounding box center [439, 512] width 9 height 9
checkbox input "true"
click at [453, 579] on input "Issuing Authority" at bounding box center [552, 571] width 234 height 26
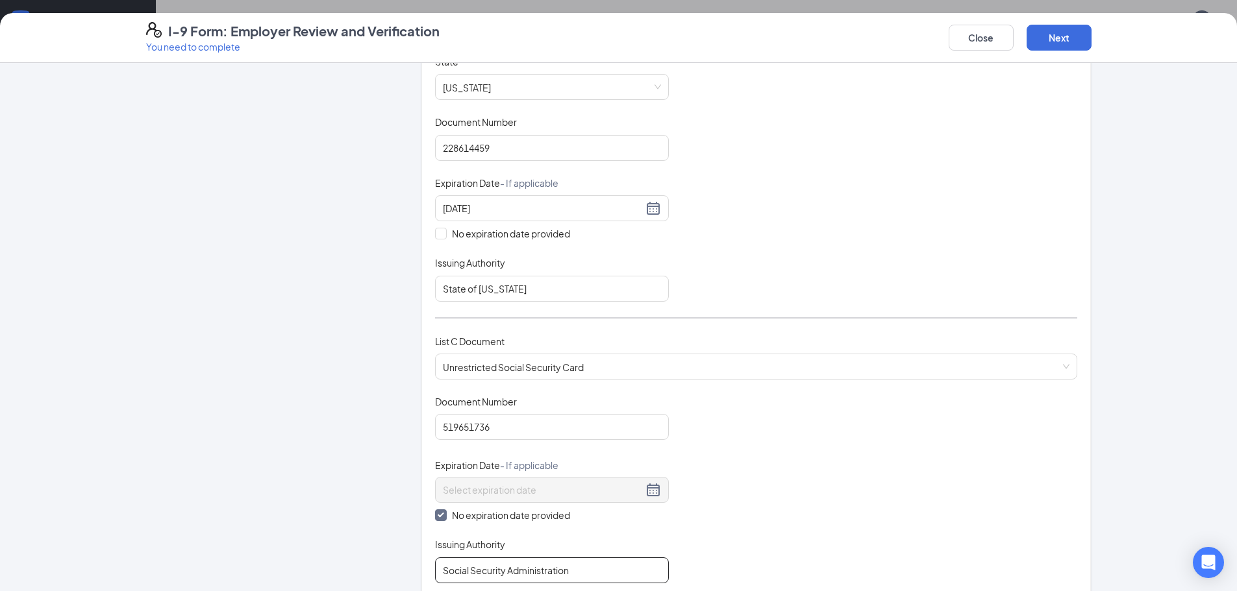
type input "Social Security Administration"
click at [611, 518] on label "No expiration date provided" at bounding box center [552, 515] width 234 height 14
click at [444, 518] on input "No expiration date provided" at bounding box center [439, 514] width 9 height 9
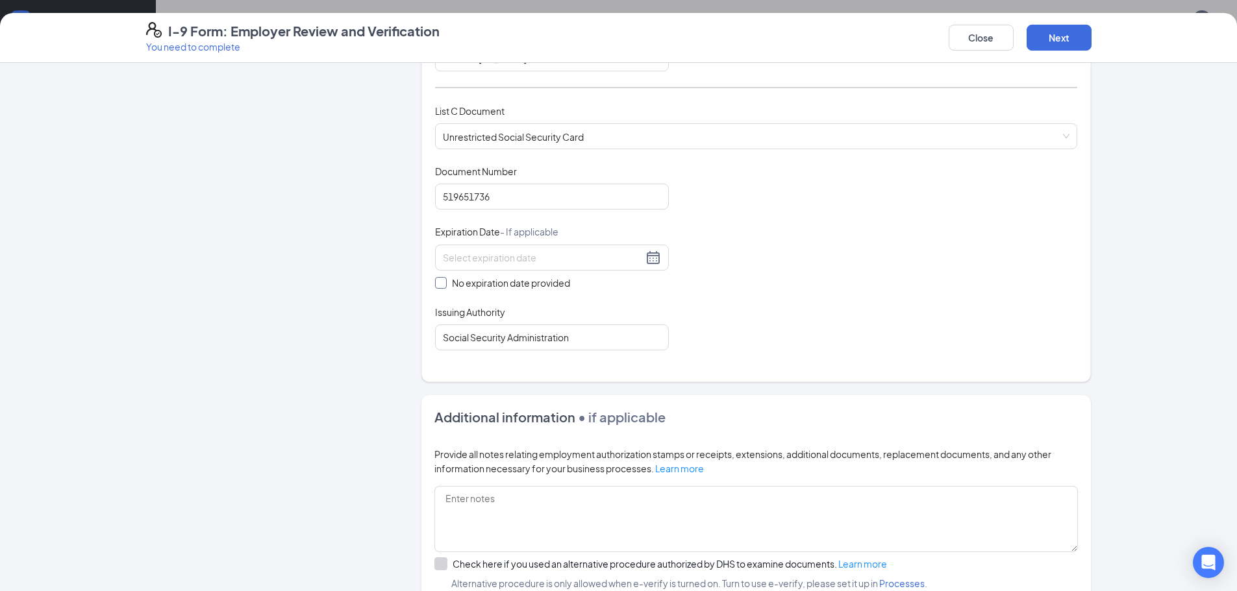
scroll to position [519, 0]
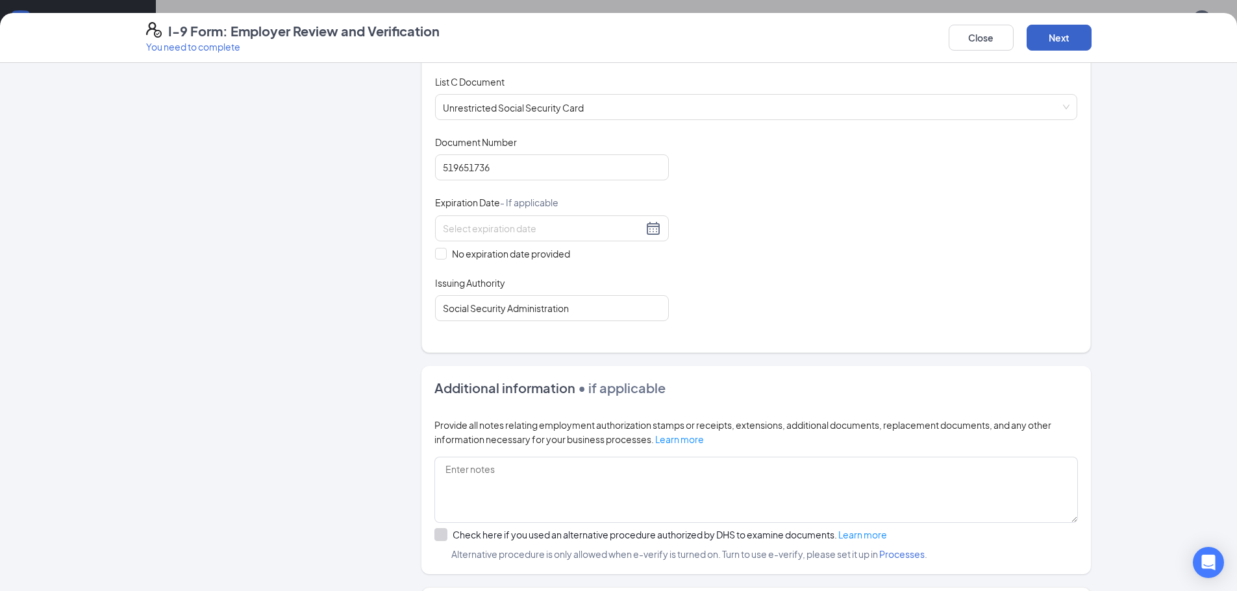
click at [1070, 38] on button "Next" at bounding box center [1058, 38] width 65 height 26
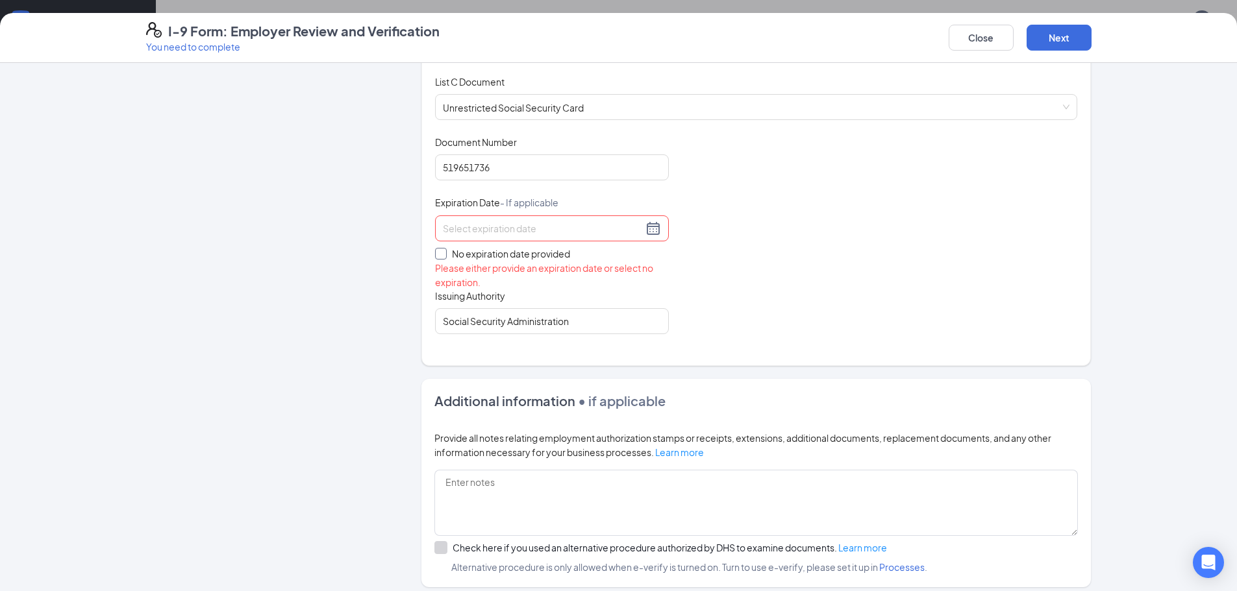
click at [437, 255] on input "No expiration date provided" at bounding box center [439, 252] width 9 height 9
checkbox input "true"
click at [1059, 38] on button "Next" at bounding box center [1058, 38] width 65 height 26
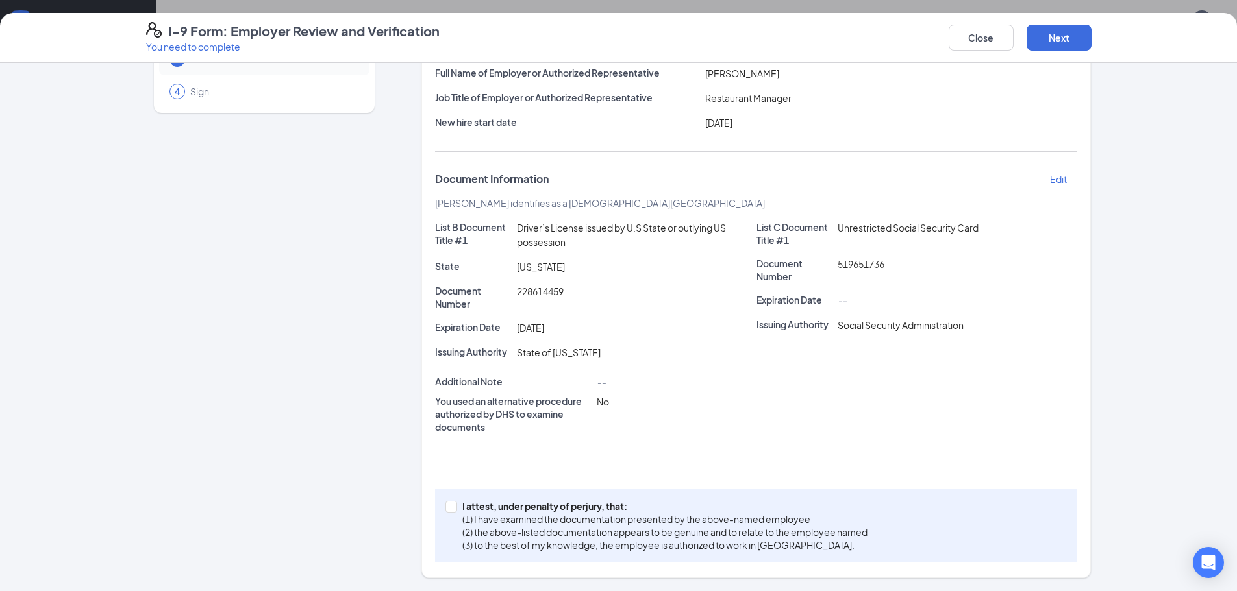
click at [438, 506] on div "I attest, under penalty of perjury, that: (1) I have examined the documentation…" at bounding box center [756, 525] width 642 height 73
click at [445, 503] on input "I attest, under penalty of perjury, that: (1) I have examined the documentation…" at bounding box center [449, 505] width 9 height 9
checkbox input "true"
click at [1061, 41] on button "Next" at bounding box center [1058, 38] width 65 height 26
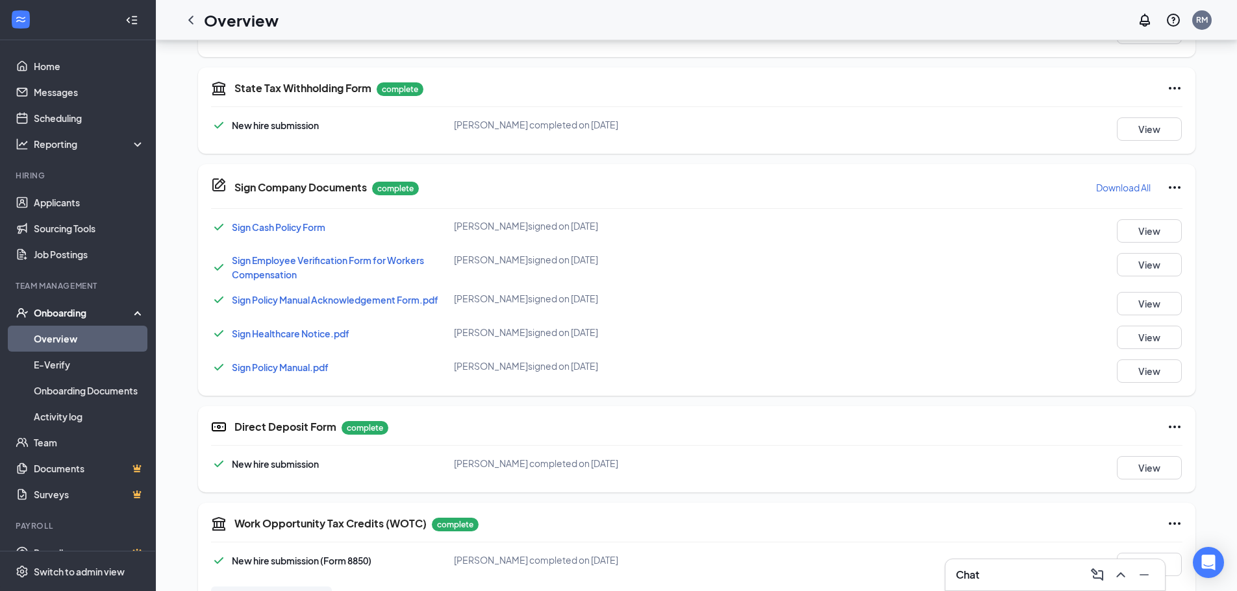
scroll to position [543, 0]
